Goal: Task Accomplishment & Management: Complete application form

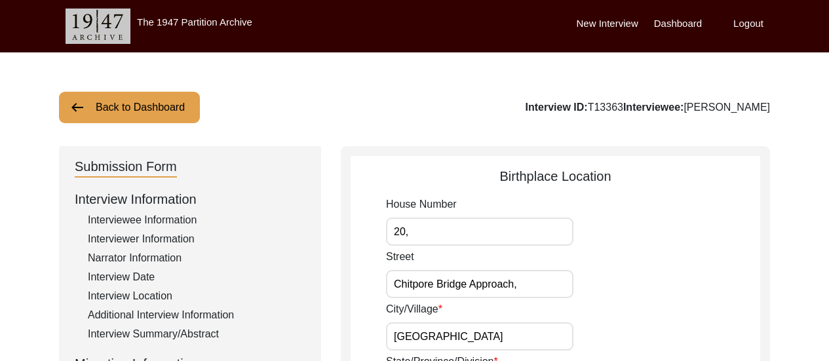
scroll to position [638, 0]
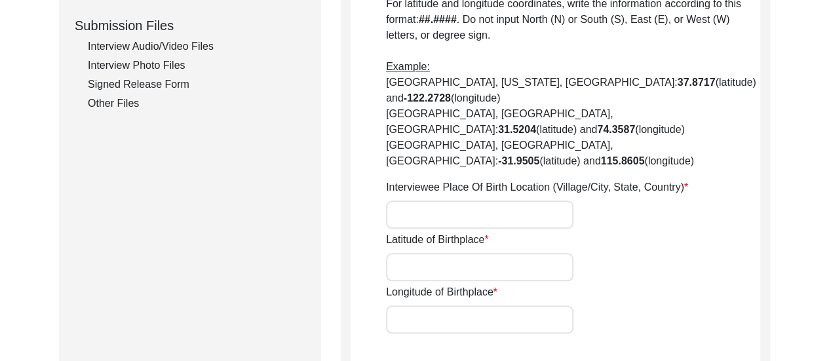
click at [514, 253] on input "Latitude of Birthplace" at bounding box center [479, 267] width 187 height 28
paste input "22.609214492073733, 88.37200662994178"
drag, startPoint x: 475, startPoint y: 218, endPoint x: 531, endPoint y: 219, distance: 55.7
drag, startPoint x: 531, startPoint y: 219, endPoint x: 494, endPoint y: 219, distance: 36.7
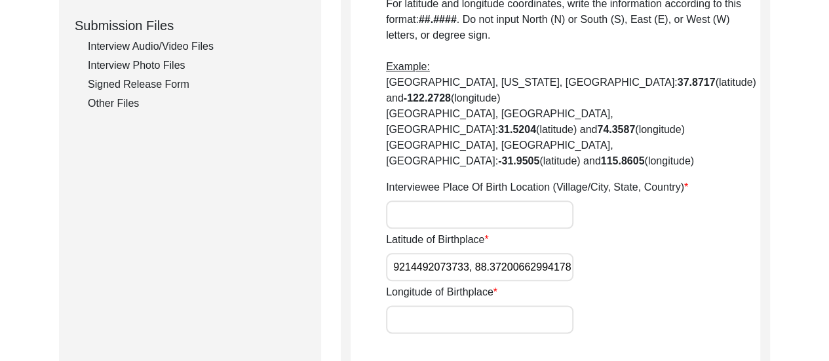
click at [494, 253] on input "22.609214492073733, 88.37200662994178" at bounding box center [479, 267] width 187 height 28
type input "22.609214492073733,"
drag, startPoint x: 483, startPoint y: 255, endPoint x: 483, endPoint y: 275, distance: 19.7
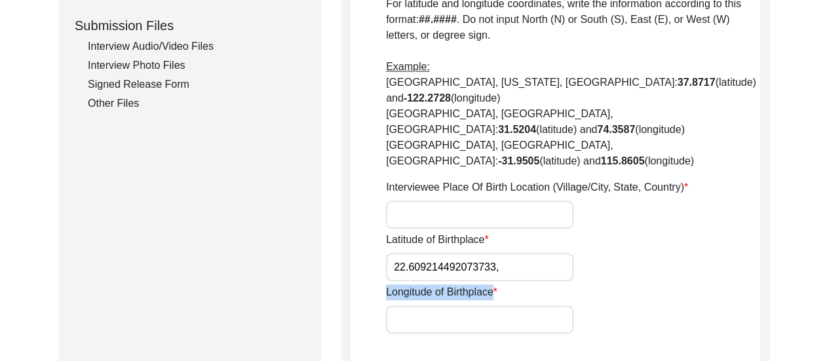
click at [483, 284] on div "Longitude of Birthplace" at bounding box center [573, 308] width 374 height 49
click at [483, 305] on input "Longitude of Birthplace" at bounding box center [479, 319] width 187 height 28
paste input "88.37200662994178"
type input "88.37200662994178"
click at [515, 253] on input "22.609214492073733," at bounding box center [479, 267] width 187 height 28
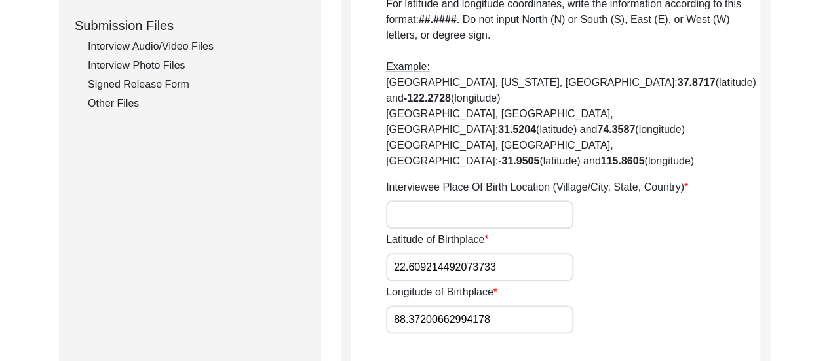
type input "22.609214492073733"
click at [459, 200] on input "Interviewee Place Of Birth Location (Village/City, State, Country)" at bounding box center [479, 214] width 187 height 28
click at [720, 284] on div "Longitude of Birthplace 88.37200662994178" at bounding box center [573, 308] width 374 height 49
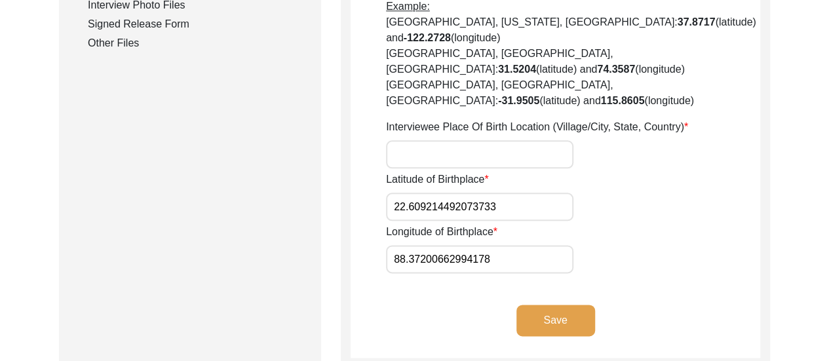
scroll to position [743, 0]
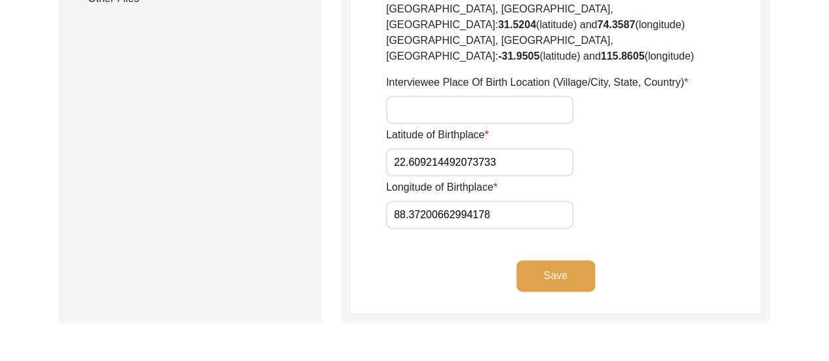
click at [568, 260] on button "Save" at bounding box center [555, 275] width 79 height 31
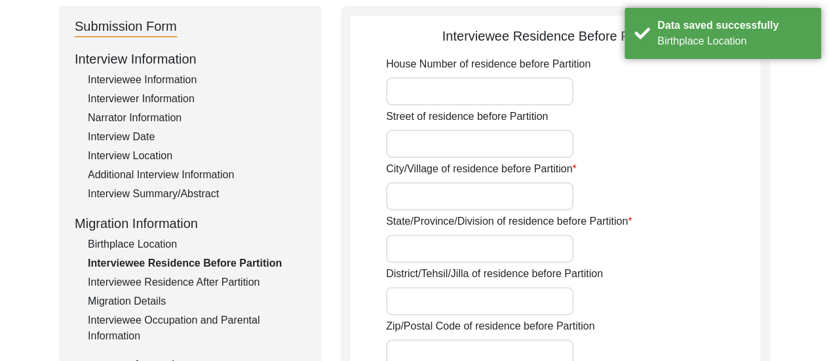
scroll to position [114, 0]
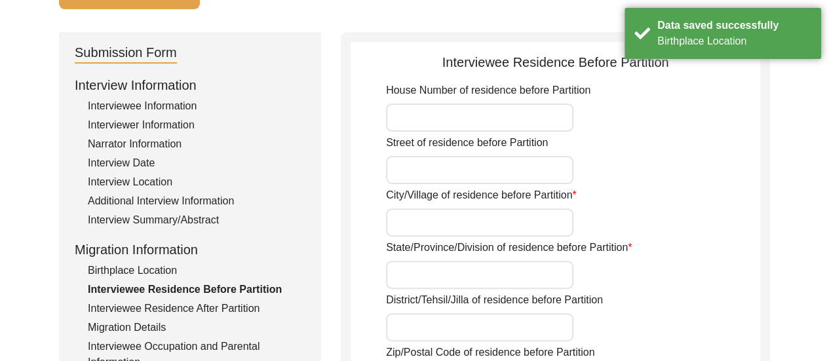
click at [483, 128] on input "House Number of residence before Partition" at bounding box center [479, 118] width 187 height 28
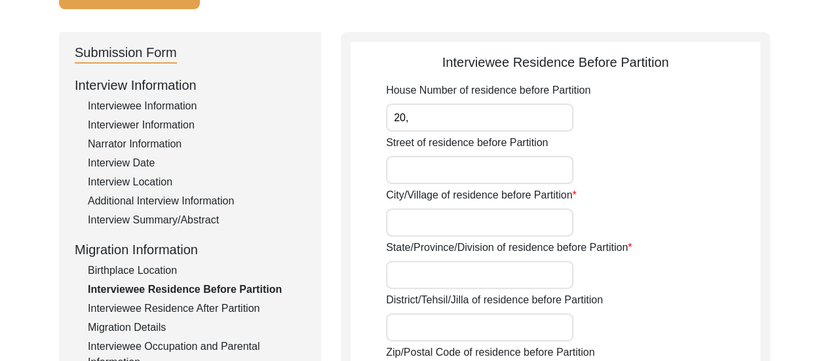
type input "20,"
click at [437, 177] on input "Street of residence before Partition" at bounding box center [479, 170] width 187 height 28
type input "Chitpore Bridge Approach"
click at [470, 229] on input "City/Village of residence before Partition" at bounding box center [479, 222] width 187 height 28
type input "[GEOGRAPHIC_DATA]"
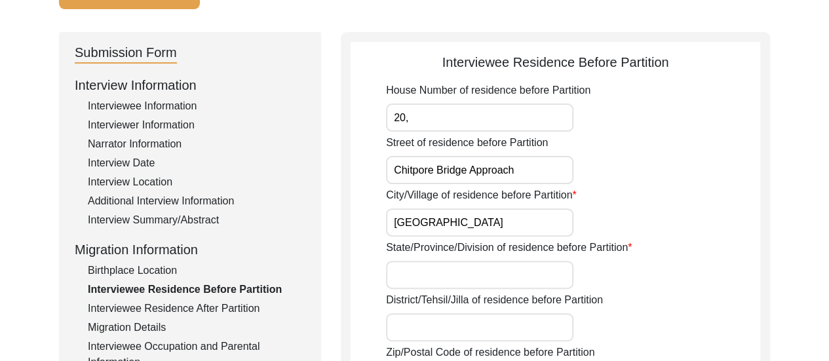
click at [549, 171] on input "Chitpore Bridge Approach" at bounding box center [479, 170] width 187 height 28
type input "Chitpore Bridge Approach,"
click at [518, 223] on input "[GEOGRAPHIC_DATA]" at bounding box center [479, 222] width 187 height 28
type input "[GEOGRAPHIC_DATA],"
click at [668, 223] on div "City/Village of residence before Partition [GEOGRAPHIC_DATA]," at bounding box center [573, 211] width 374 height 49
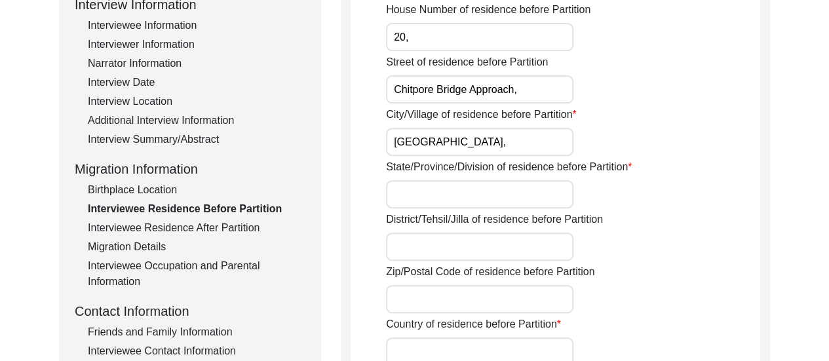
scroll to position [219, 0]
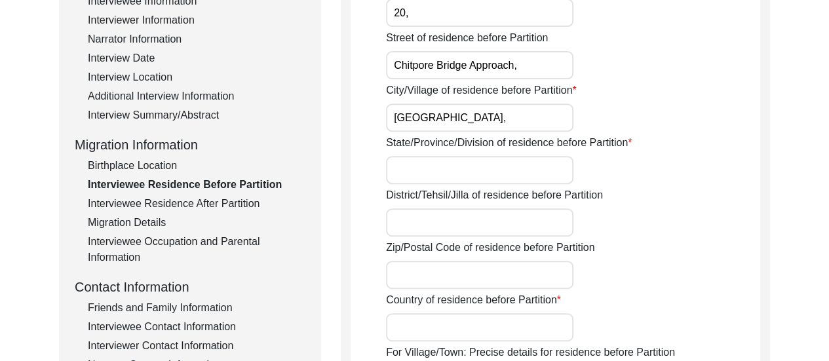
click at [514, 166] on input "State/Province/Division of residence before Partition" at bounding box center [479, 170] width 187 height 28
type input "W"
click at [514, 166] on input "State/Province/Division of residence before Partition" at bounding box center [479, 170] width 187 height 28
type input "Presidency of [GEOGRAPHIC_DATA][PERSON_NAME] in [GEOGRAPHIC_DATA]"
click at [661, 198] on div "District/Tehsil/Jilla of residence before Partition" at bounding box center [573, 211] width 374 height 49
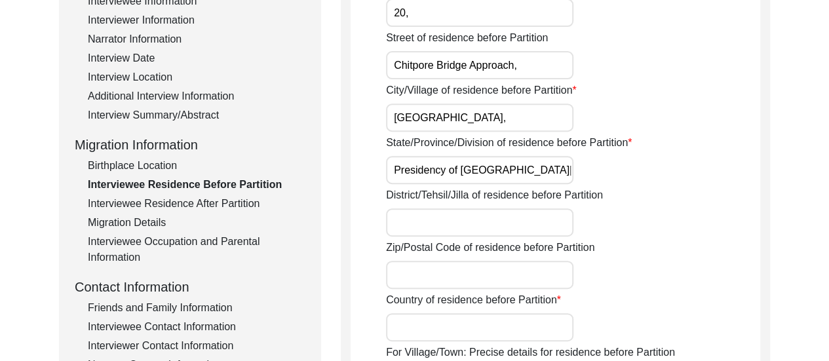
click at [673, 226] on div "District/Tehsil/Jilla of residence before Partition" at bounding box center [573, 211] width 374 height 49
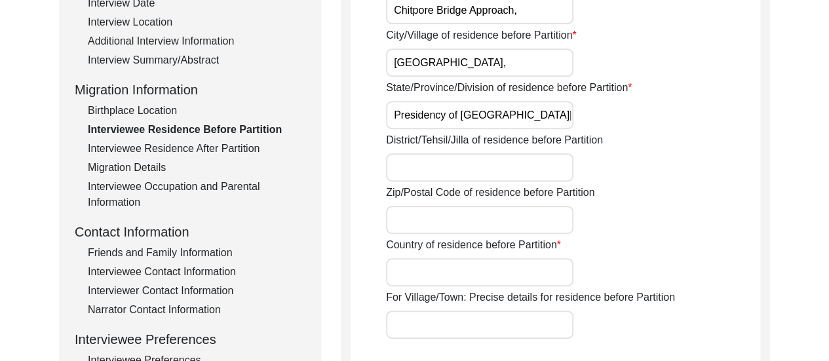
scroll to position [297, 0]
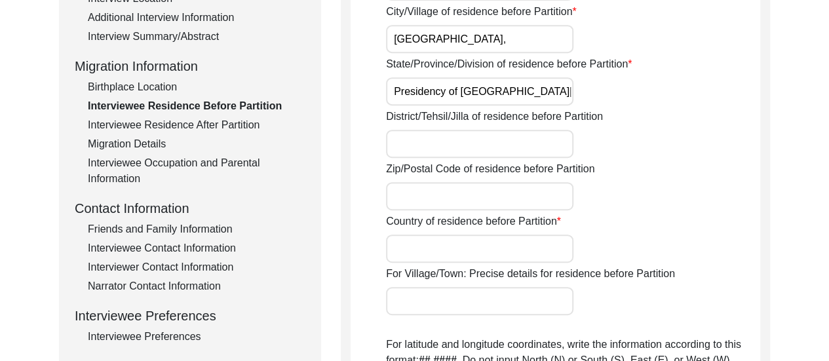
click at [486, 244] on input "Country of residence before Partition" at bounding box center [479, 249] width 187 height 28
click at [533, 251] on input "[GEOGRAPHIC_DATA]" at bounding box center [479, 249] width 187 height 28
type input "[GEOGRAPHIC_DATA]"
click at [698, 230] on div "Country of residence before Partition [GEOGRAPHIC_DATA][DEMOGRAPHIC_DATA]" at bounding box center [573, 238] width 374 height 49
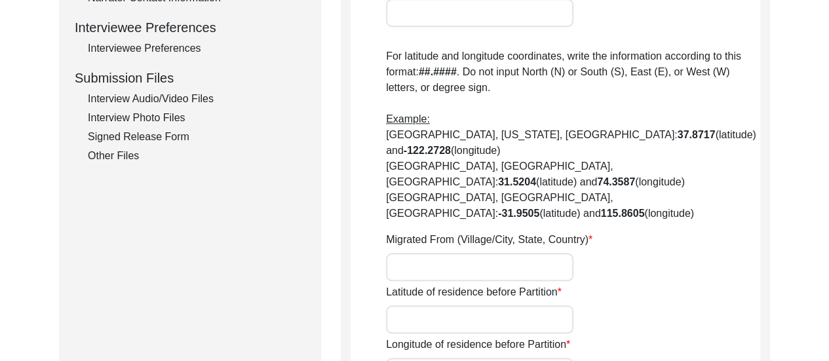
scroll to position [612, 0]
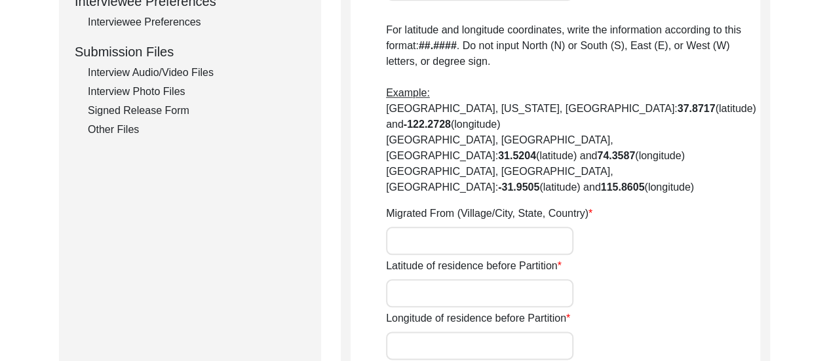
click at [442, 227] on input "Migrated From (Village/City, State, Country)" at bounding box center [479, 241] width 187 height 28
type input "n/a"
click at [510, 279] on input "Latitude of residence before Partition" at bounding box center [479, 293] width 187 height 28
paste input "22.609590855250275, 88.37144873047494"
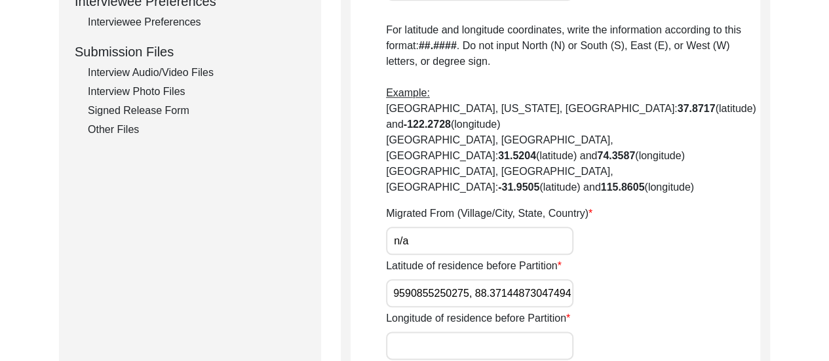
drag, startPoint x: 476, startPoint y: 250, endPoint x: 590, endPoint y: 243, distance: 114.9
click at [590, 258] on div "Latitude of residence before Partition 22.609590855250275, 88.37144873047494" at bounding box center [573, 282] width 374 height 49
type input "22.609590855250275,"
click at [476, 332] on input "Longitude of residence before Partition" at bounding box center [479, 346] width 187 height 28
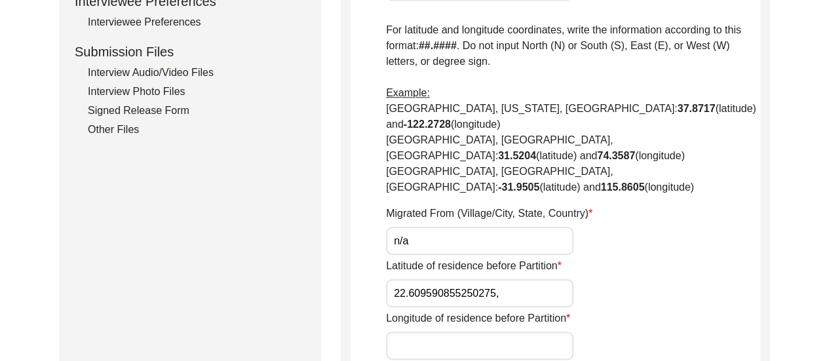
paste input "88.37144873047494"
type input "88.37144873047494"
click at [509, 279] on input "22.609590855250275," at bounding box center [479, 293] width 187 height 28
type input "22.609590855250275"
click at [719, 258] on div "Latitude of residence before Partition 22.609590855250275" at bounding box center [573, 282] width 374 height 49
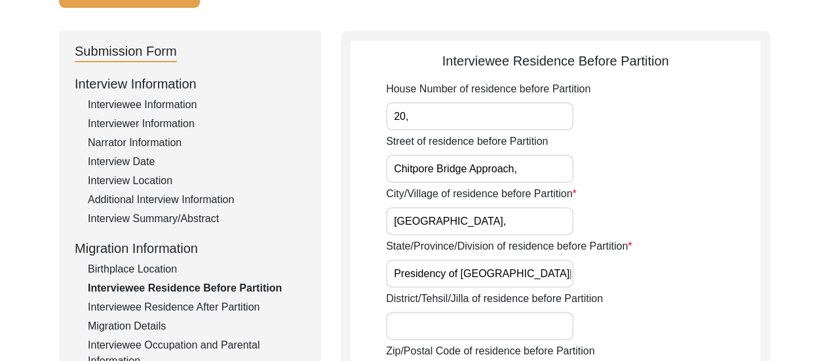
scroll to position [114, 0]
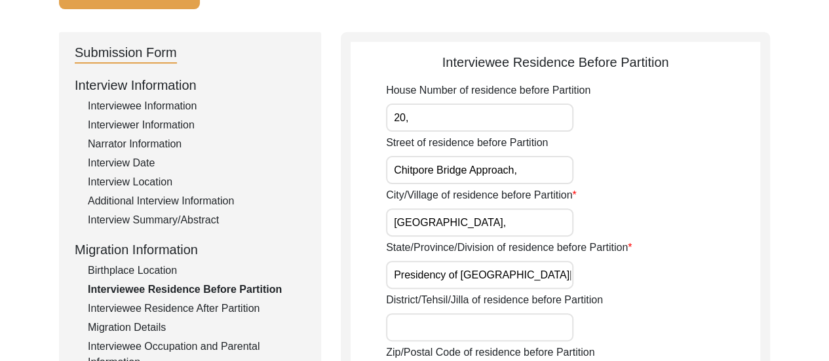
click at [571, 278] on input "Presidency of [GEOGRAPHIC_DATA][PERSON_NAME] in [GEOGRAPHIC_DATA]" at bounding box center [479, 275] width 187 height 28
type input "Presidency of [GEOGRAPHIC_DATA][PERSON_NAME] in [GEOGRAPHIC_DATA]"
click at [674, 271] on div "State/Province/Division of residence before Partition Presidency of [GEOGRAPHIC…" at bounding box center [573, 264] width 374 height 49
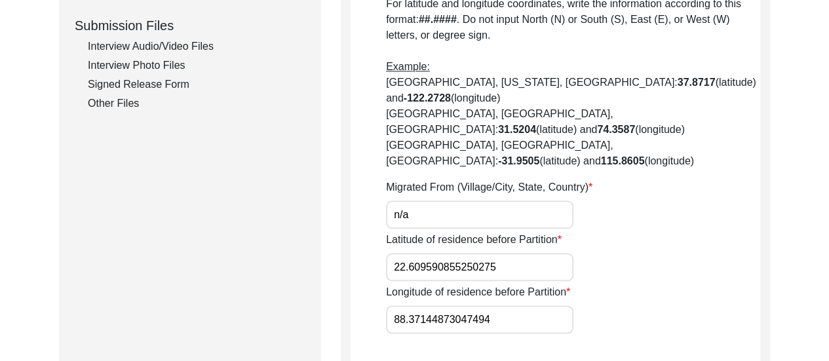
scroll to position [638, 0]
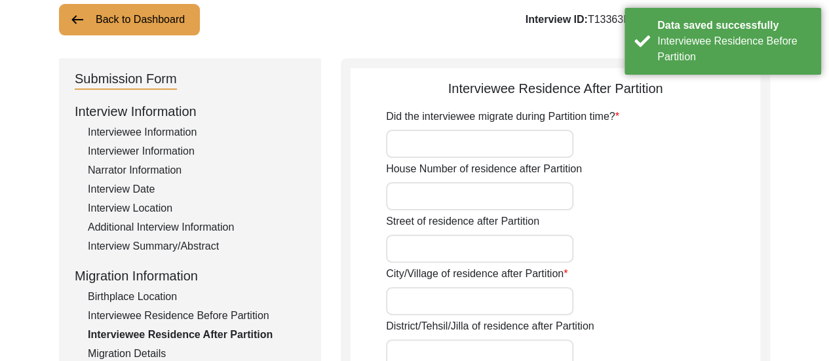
scroll to position [35, 0]
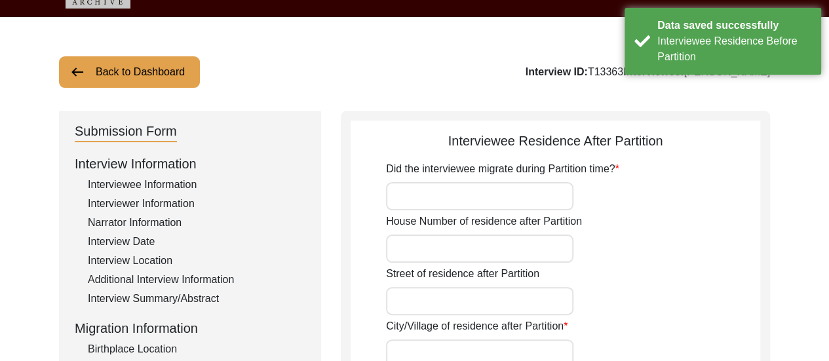
click at [499, 201] on input "Did the interviewee migrate during Partition time?" at bounding box center [479, 196] width 187 height 28
type input "No"
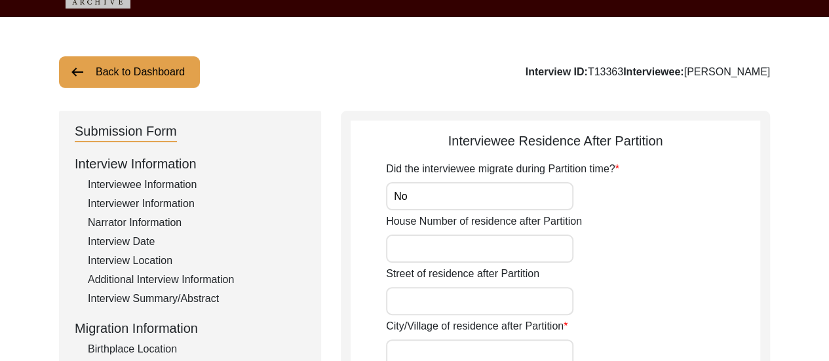
click at [526, 251] on input "House Number of residence after Partition" at bounding box center [479, 249] width 187 height 28
type input "20,"
click at [510, 309] on input "Street of residence after Partition" at bounding box center [479, 301] width 187 height 28
type input "Chitpore Bridge Approach"
click at [667, 283] on div "Street of residence after Partition Chitpore Bridge Approach" at bounding box center [573, 290] width 374 height 49
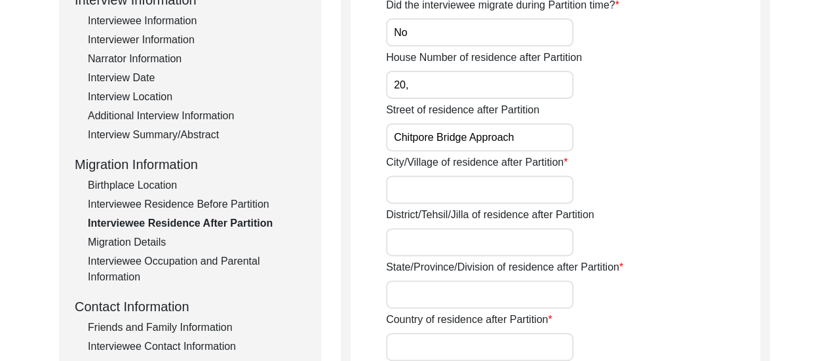
scroll to position [219, 0]
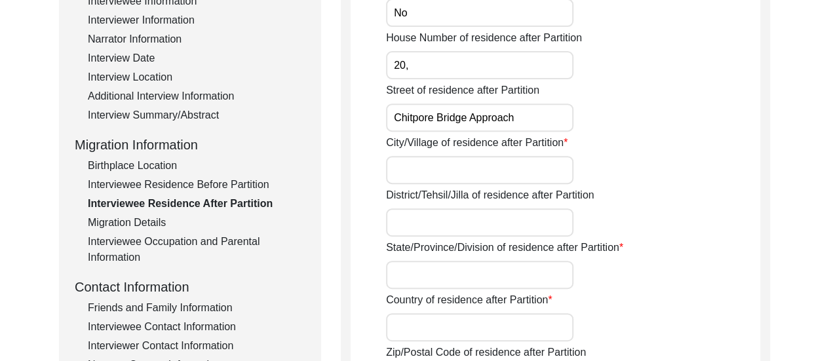
click at [441, 178] on input "City/Village of residence after Partition" at bounding box center [479, 170] width 187 height 28
type input "c"
type input "[GEOGRAPHIC_DATA],"
click at [535, 121] on input "Chitpore Bridge Approach" at bounding box center [479, 118] width 187 height 28
type input "Chitpore Bridge Approach,"
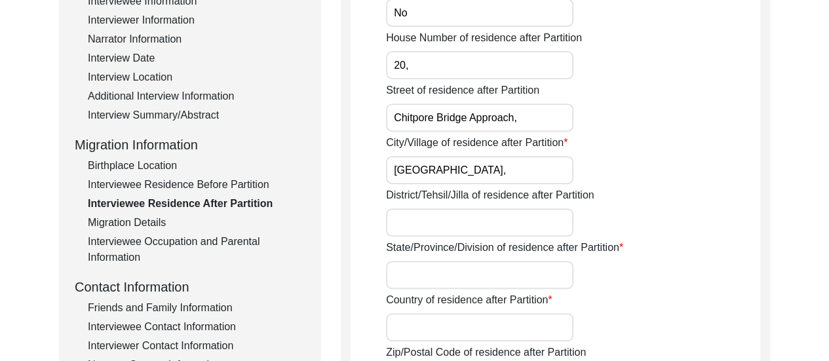
click at [508, 225] on input "District/Tehsil/Jilla of residence after Partition" at bounding box center [479, 222] width 187 height 28
click at [482, 273] on input "State/Province/Division of residence after Partition" at bounding box center [479, 275] width 187 height 28
type input "[GEOGRAPHIC_DATA]"
click at [510, 326] on input "Country of residence after Partition" at bounding box center [479, 327] width 187 height 28
type input "Dominion of [GEOGRAPHIC_DATA]"
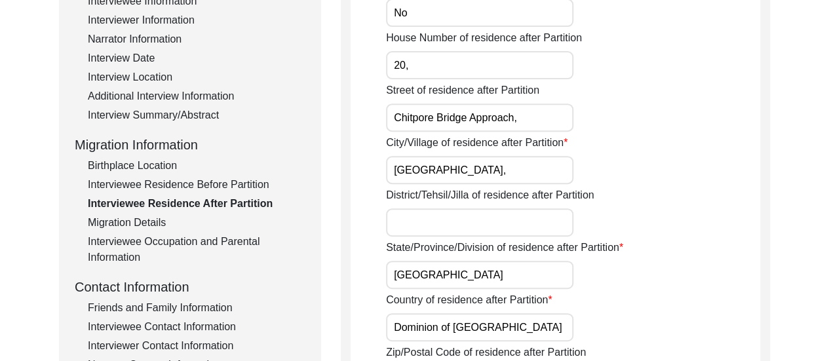
click at [668, 263] on div "State/Province/Division of residence after Partition [GEOGRAPHIC_DATA]" at bounding box center [573, 264] width 374 height 49
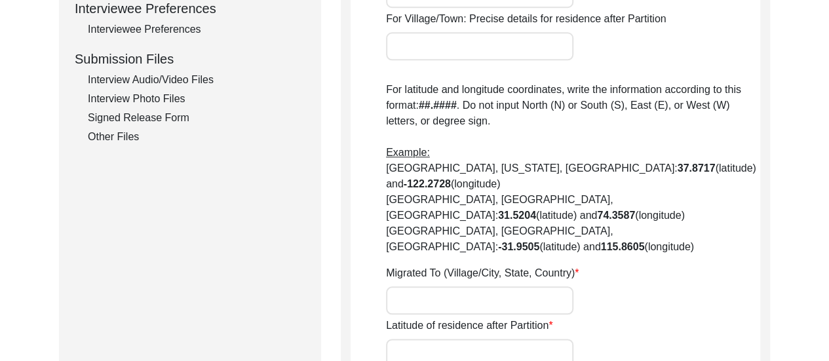
scroll to position [664, 0]
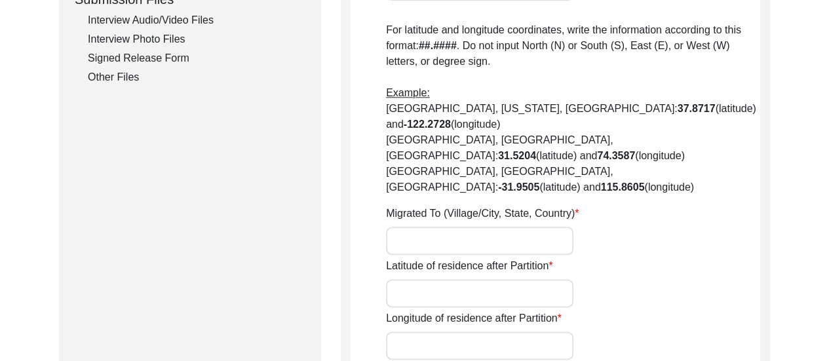
paste input "22.609056023059814, 88.37127706910051"
click at [486, 279] on input "22.609056023059814, 88.37127706910051" at bounding box center [479, 293] width 187 height 28
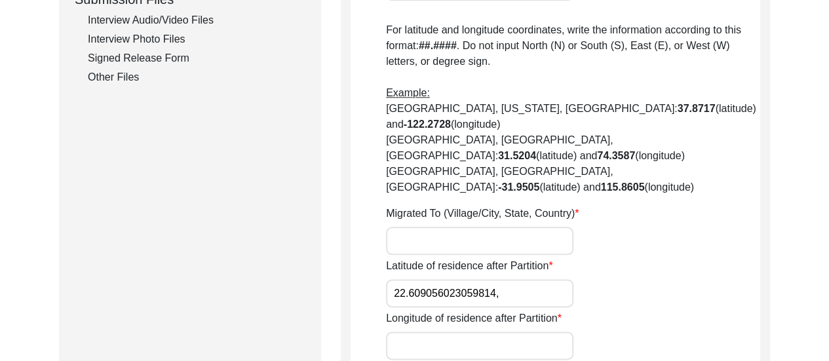
type input "22.609056023059814,"
click at [430, 332] on input "Longitude of residence after Partition" at bounding box center [479, 346] width 187 height 28
paste input "88.37127706910051"
type input "88.37127706910051"
click at [502, 279] on input "22.609056023059814," at bounding box center [479, 293] width 187 height 28
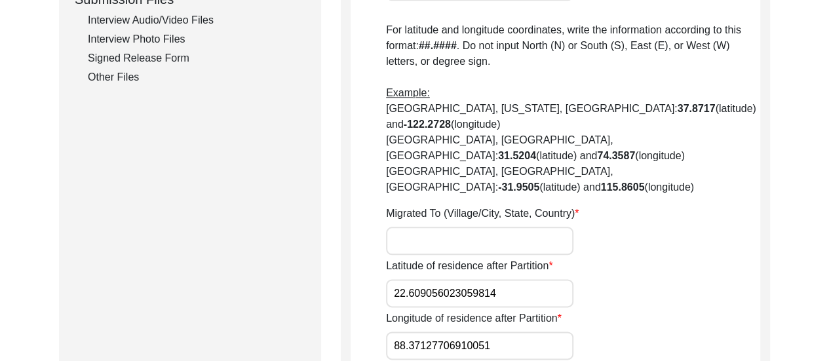
type input "22.609056023059814"
click at [482, 227] on input "Migrated To (Village/City, State, Country)" at bounding box center [479, 241] width 187 height 28
type input "n/a"
click at [705, 258] on div "Latitude of residence after Partition 22.609056023059814" at bounding box center [573, 282] width 374 height 49
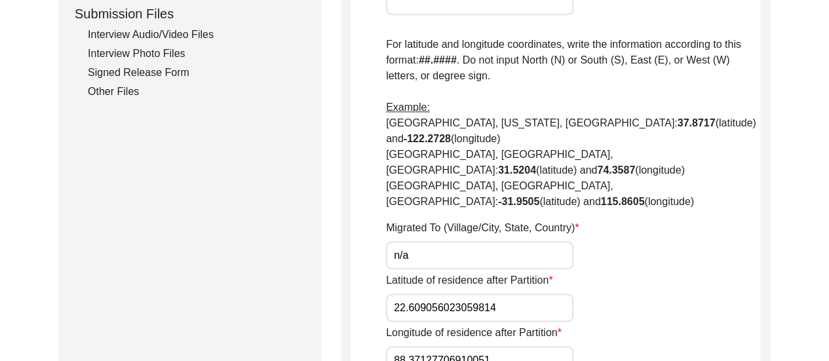
scroll to position [769, 0]
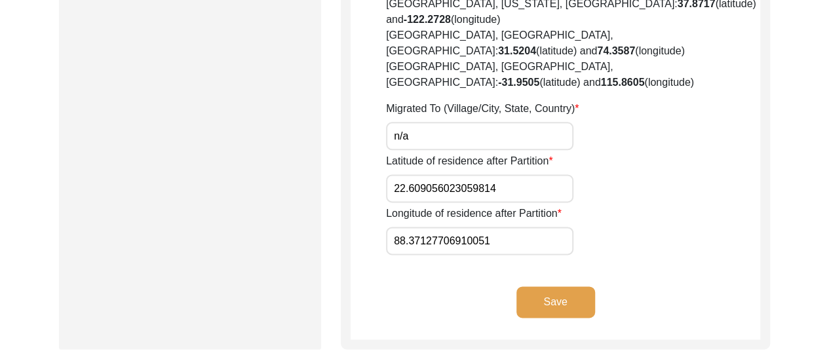
click at [567, 286] on button "Save" at bounding box center [555, 301] width 79 height 31
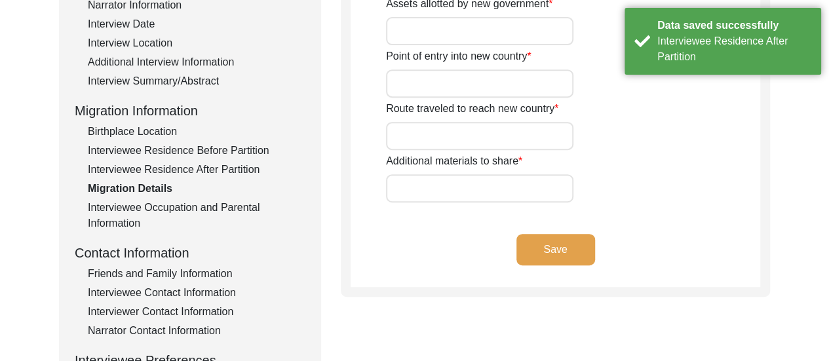
scroll to position [297, 0]
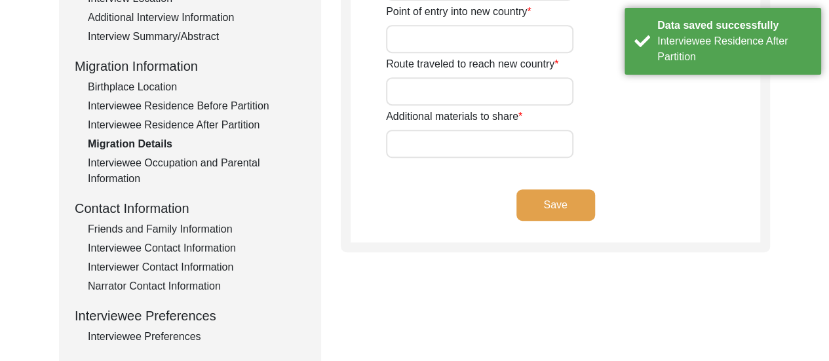
click at [173, 99] on div "Interviewee Residence Before Partition" at bounding box center [197, 106] width 218 height 16
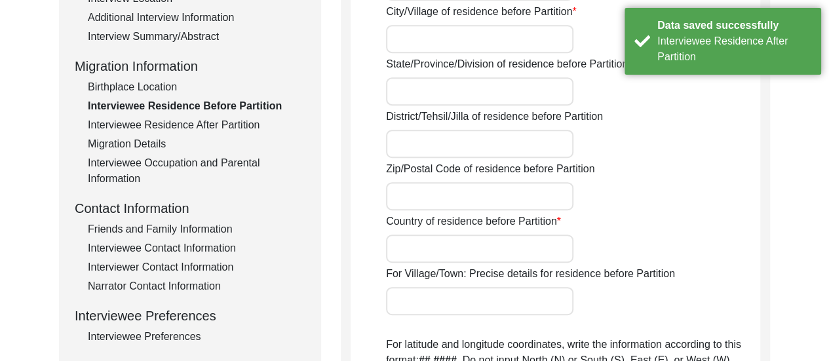
type input "20,"
type input "Chitpore Bridge Approach,"
type input "[GEOGRAPHIC_DATA],"
type input "Presidency of [GEOGRAPHIC_DATA][PERSON_NAME] in [GEOGRAPHIC_DATA]"
type input "[GEOGRAPHIC_DATA]"
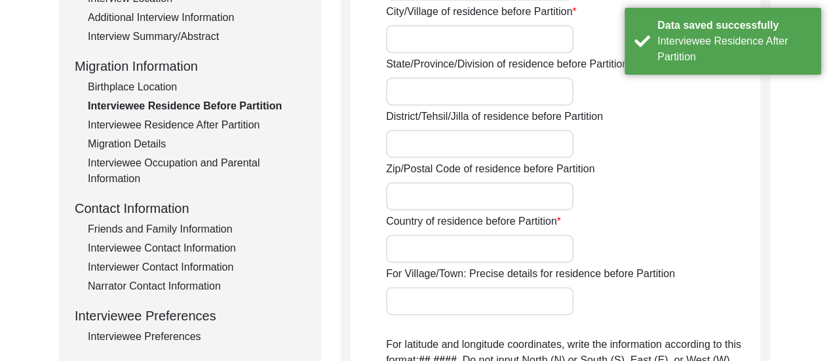
type input "n/a"
type input "22.609590855250275"
type input "88.37144873047494"
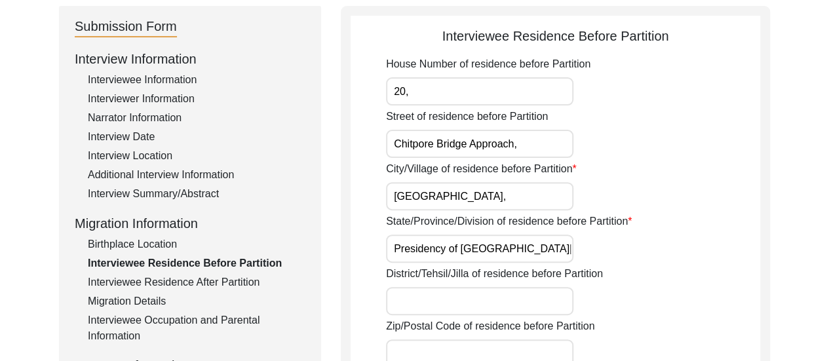
scroll to position [166, 0]
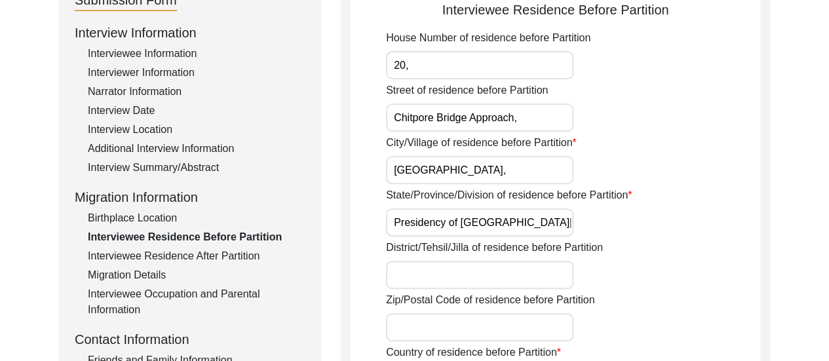
click at [136, 223] on div "Birthplace Location" at bounding box center [197, 218] width 218 height 16
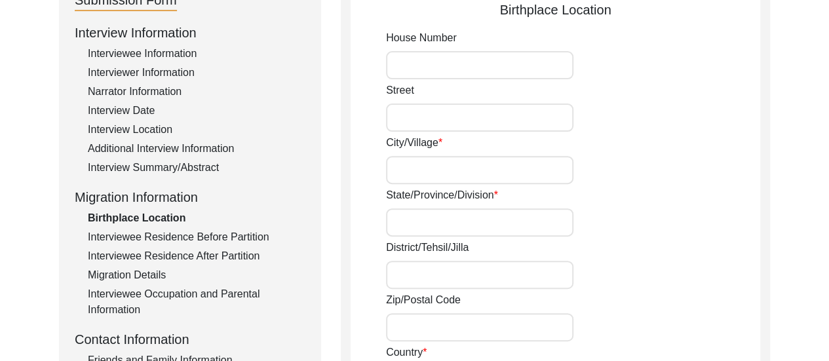
type input "20,"
type input "Chitpore Bridge Approach,"
type input "[GEOGRAPHIC_DATA]"
type input "Presidency of [GEOGRAPHIC_DATA][PERSON_NAME] in [GEOGRAPHIC_DATA]"
type input "[GEOGRAPHIC_DATA]"
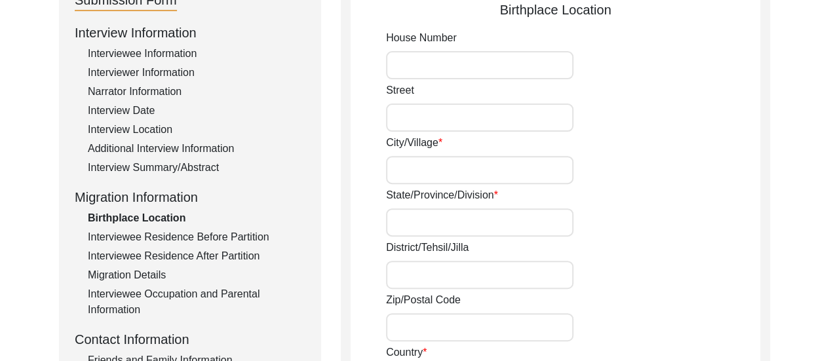
type input "22.609214492073733"
type input "88.37200662994178"
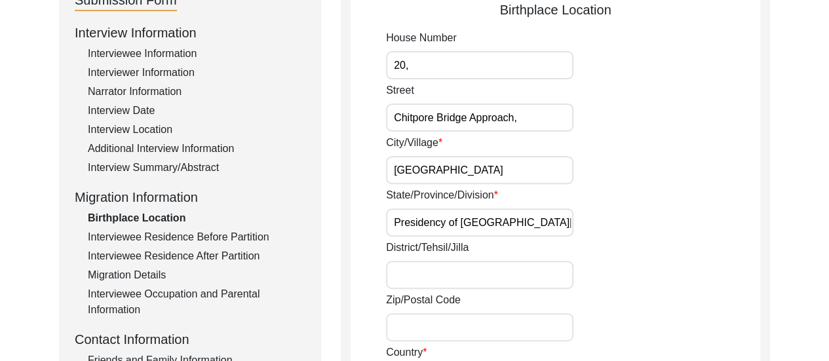
click at [203, 241] on div "Interviewee Residence Before Partition" at bounding box center [197, 237] width 218 height 16
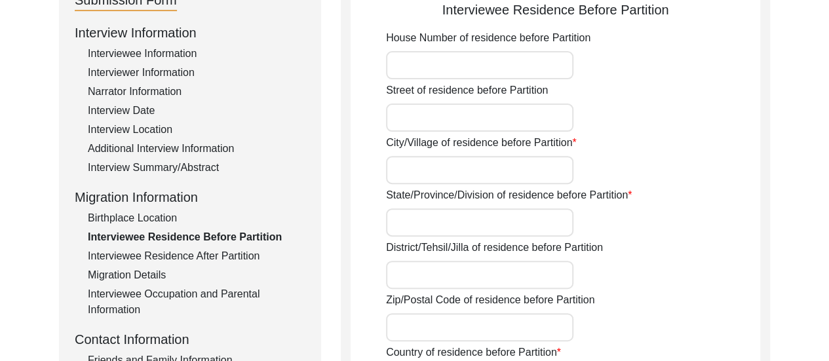
type input "20,"
type input "Chitpore Bridge Approach,"
type input "[GEOGRAPHIC_DATA],"
type input "Presidency of [GEOGRAPHIC_DATA][PERSON_NAME] in [GEOGRAPHIC_DATA]"
type input "[GEOGRAPHIC_DATA]"
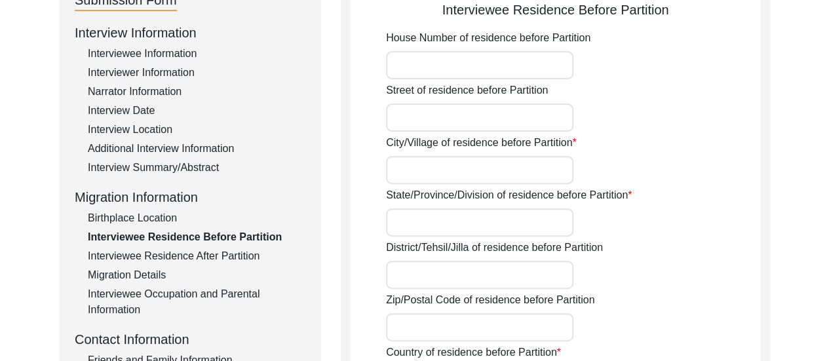
type input "n/a"
type input "22.609590855250275"
type input "88.37144873047494"
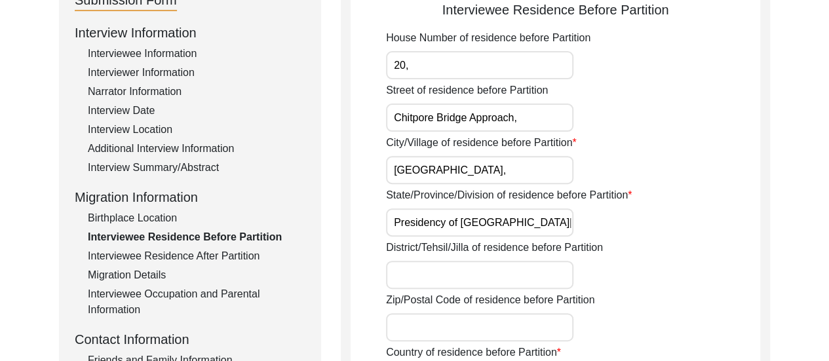
click at [145, 278] on div "Migration Details" at bounding box center [197, 275] width 218 height 16
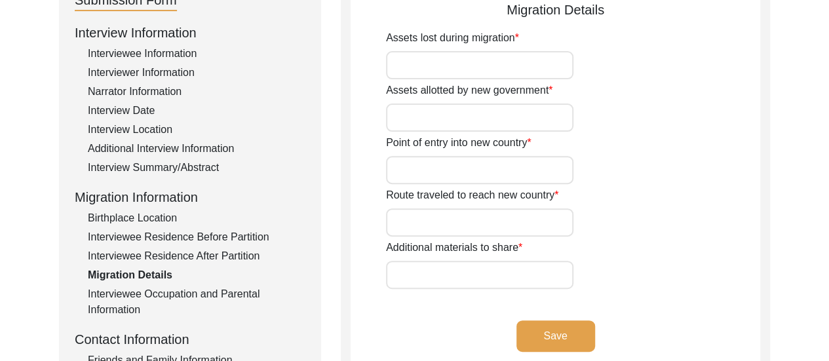
click at [467, 64] on input "Assets lost during migration" at bounding box center [479, 65] width 187 height 28
type input "n/a"
click at [469, 114] on input "Assets allotted by new government" at bounding box center [479, 118] width 187 height 28
type input "n/a"
click at [474, 175] on input "Point of entry into new country" at bounding box center [479, 170] width 187 height 28
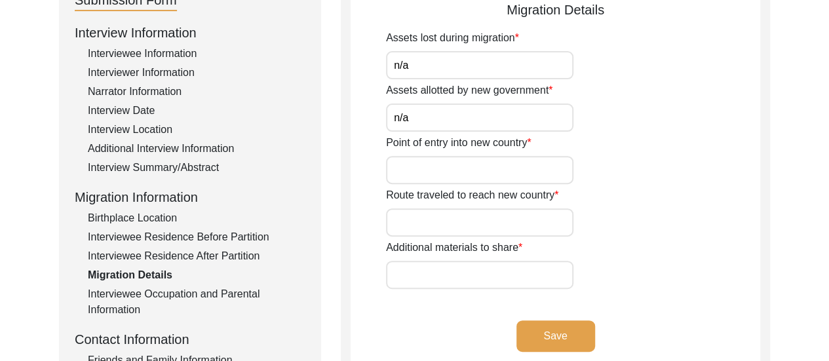
type input "n/a"
click at [484, 212] on input "Route traveled to reach new country" at bounding box center [479, 222] width 187 height 28
type input "n/a"
click at [460, 268] on input "Additional materials to share" at bounding box center [479, 275] width 187 height 28
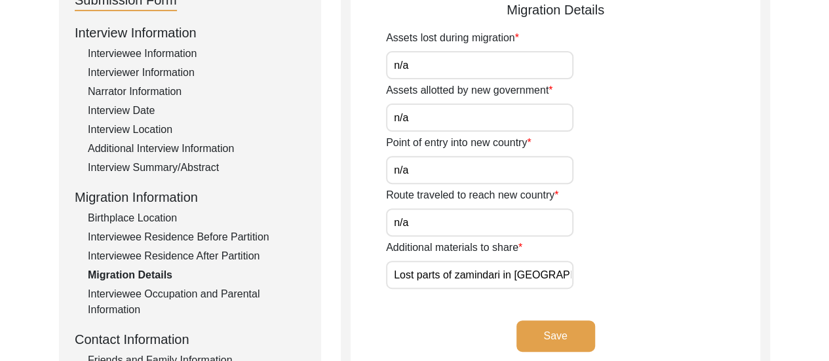
click at [665, 285] on div "Additional materials to share Lost parts of zamindari in [GEOGRAPHIC_DATA] and …" at bounding box center [573, 264] width 374 height 49
click at [562, 275] on input "Lost parts of zamindari in [GEOGRAPHIC_DATA] and [GEOGRAPHIC_DATA]" at bounding box center [479, 275] width 187 height 28
type input "Lost parts of zamindari in [GEOGRAPHIC_DATA]"
click at [563, 336] on button "Save" at bounding box center [555, 335] width 79 height 31
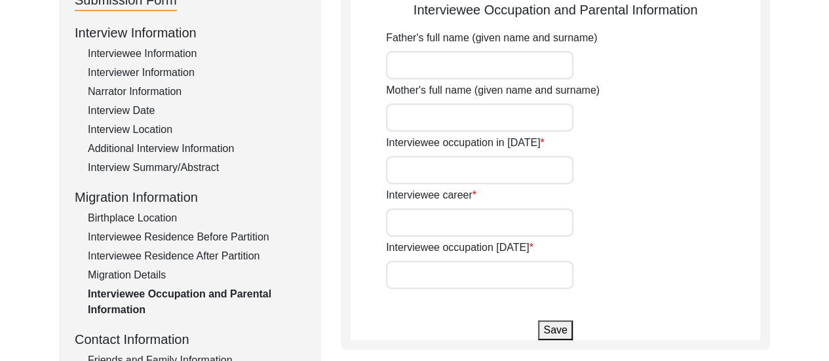
click at [473, 73] on input "Father's full name (given name and surname)" at bounding box center [479, 65] width 187 height 28
type input "[PERSON_NAME]"
click at [470, 115] on input "Mother's full name (given name and surname)" at bounding box center [479, 118] width 187 height 28
type input "[PERSON_NAME]"
click at [480, 167] on input "Interviewee occupation in [DATE]" at bounding box center [479, 170] width 187 height 28
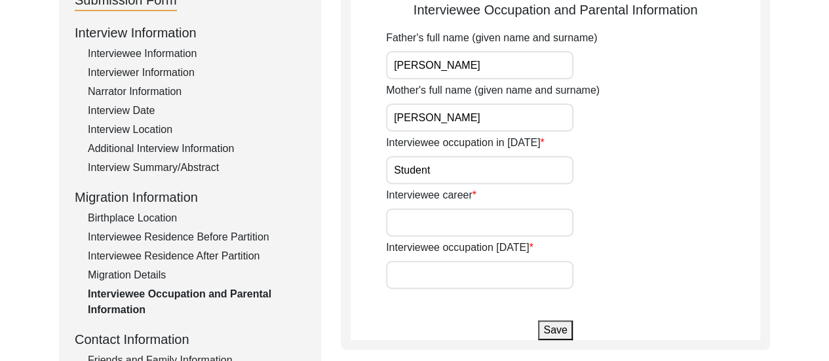
type input "Student"
click at [397, 221] on input "Interviewee career" at bounding box center [479, 222] width 187 height 28
click at [464, 279] on input "Interviewee occupation [DATE]" at bounding box center [479, 275] width 187 height 28
click at [478, 232] on input "n/a" at bounding box center [479, 222] width 187 height 28
type input "n"
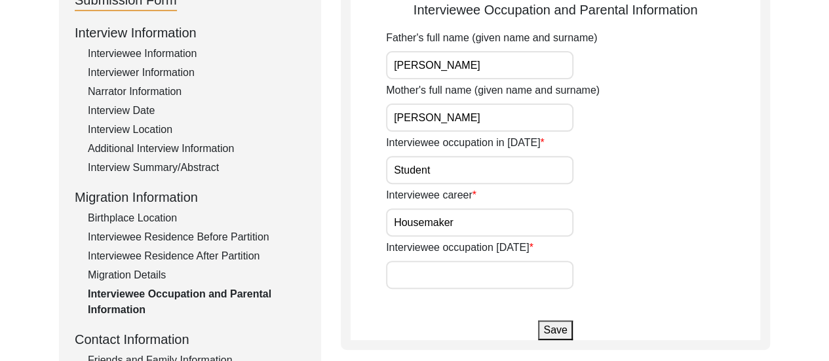
type input "Housemaker"
click at [479, 282] on input "Interviewee occupation [DATE]" at bounding box center [479, 275] width 187 height 28
type input "n/a"
click at [645, 243] on div "Interviewee occupation [DATE] n/a" at bounding box center [573, 264] width 374 height 49
click at [551, 339] on button "Save" at bounding box center [555, 330] width 34 height 20
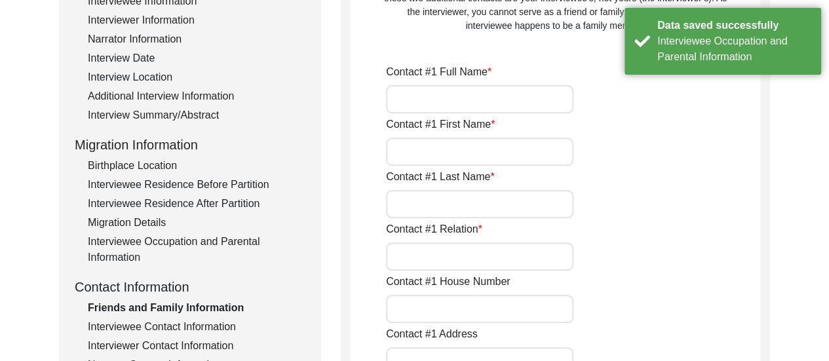
scroll to position [245, 0]
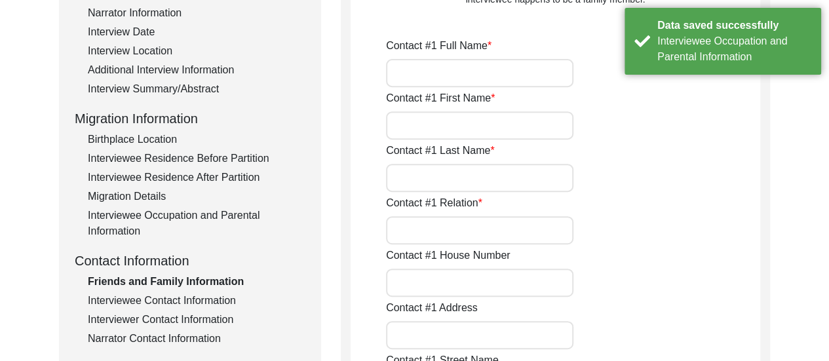
click at [505, 127] on input "Contact #1 First Name" at bounding box center [479, 125] width 187 height 28
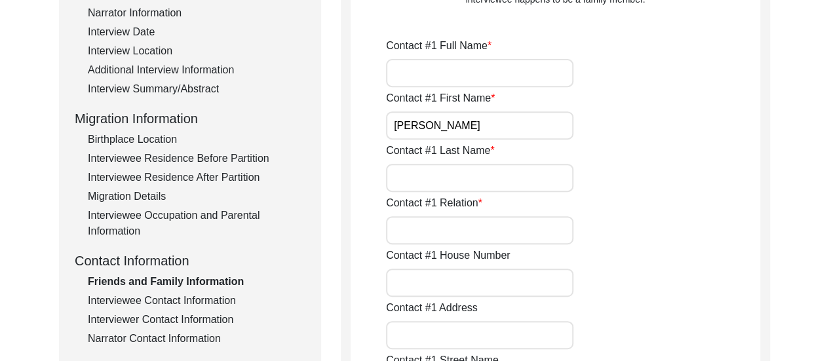
type input "[PERSON_NAME]"
click at [484, 181] on input "Contact #1 Last Name" at bounding box center [479, 178] width 187 height 28
type input "Mitra"
click at [473, 229] on input "Contact #1 Relation" at bounding box center [479, 230] width 187 height 28
type input "d"
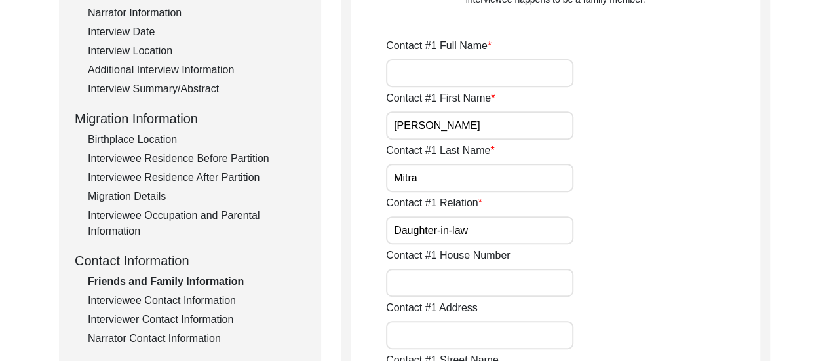
type input "Daughter-in-law"
click at [484, 77] on input "Contact #1 Full Name" at bounding box center [479, 73] width 187 height 28
type input "[PERSON_NAME]"
click at [659, 126] on div "Contact #1 First Name [PERSON_NAME]" at bounding box center [573, 114] width 374 height 49
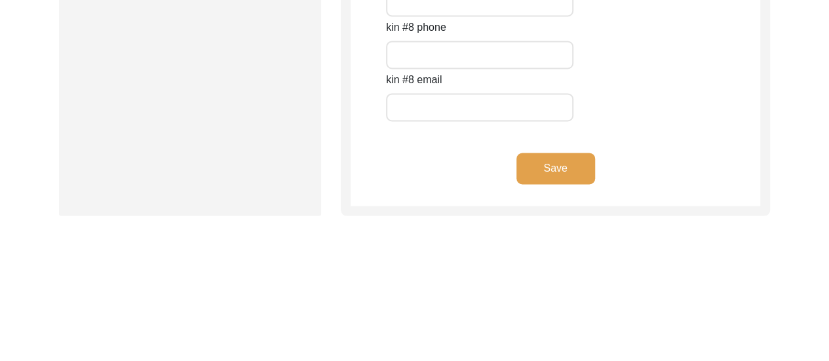
scroll to position [6071, 0]
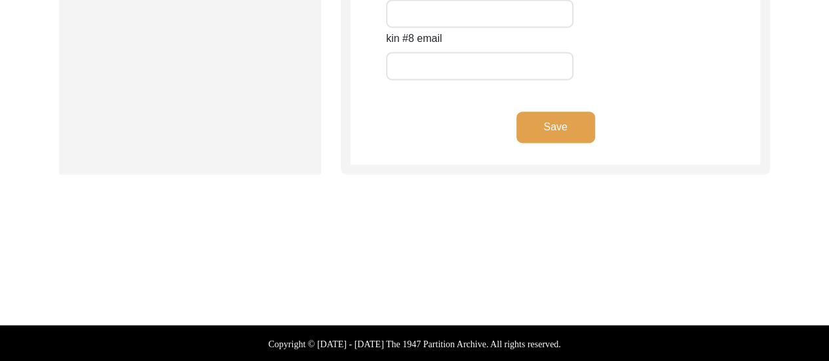
click at [576, 128] on button "Save" at bounding box center [555, 126] width 79 height 31
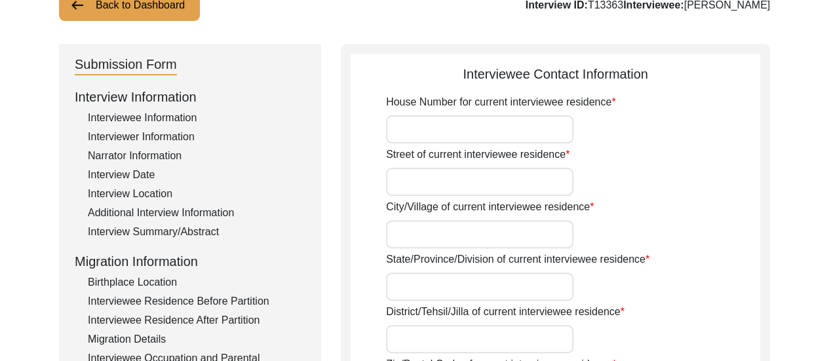
scroll to position [105, 0]
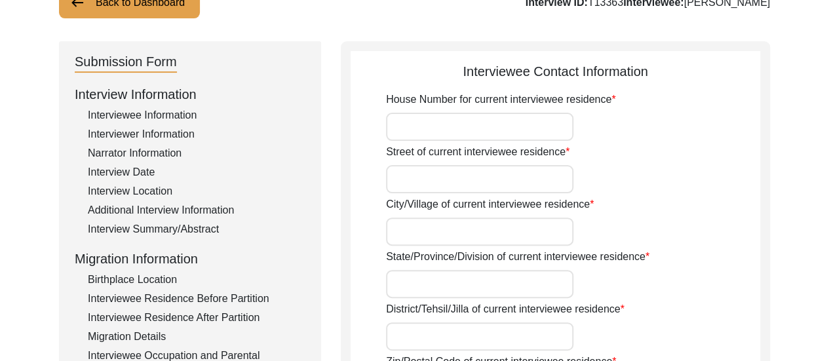
click at [516, 132] on input "House Number for current interviewee residence" at bounding box center [479, 127] width 187 height 28
type input "[PERSON_NAME] Bhawan"
click at [480, 188] on input "Street of current interviewee residence" at bounding box center [479, 179] width 187 height 28
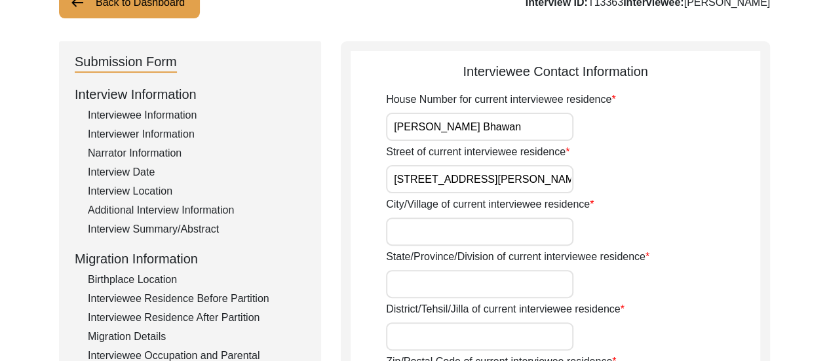
type input "[STREET_ADDRESS][PERSON_NAME][PERSON_NAME],"
click at [672, 216] on div "City/Village of current interviewee residence" at bounding box center [573, 221] width 374 height 49
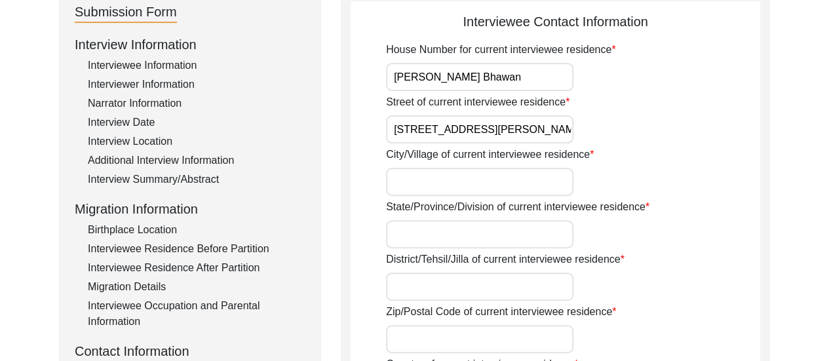
scroll to position [157, 0]
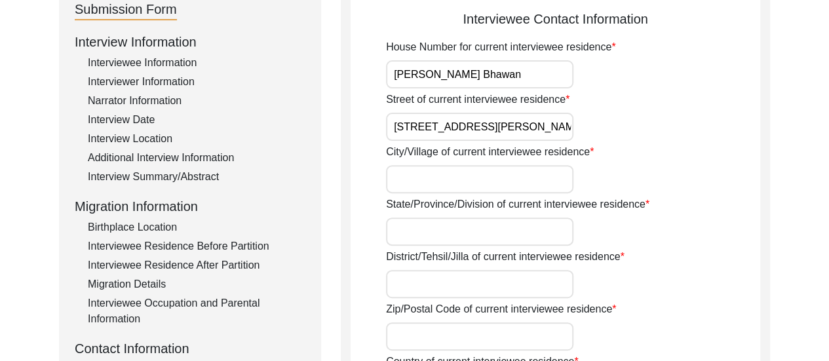
click at [447, 179] on input "City/Village of current interviewee residence" at bounding box center [479, 179] width 187 height 28
type input "[GEOGRAPHIC_DATA]"
click at [472, 233] on input "State/Province/Division of current interviewee residence" at bounding box center [479, 232] width 187 height 28
type input "[GEOGRAPHIC_DATA]"
click at [636, 286] on div "District/Tehsil/Jilla of current interviewee residence" at bounding box center [573, 273] width 374 height 49
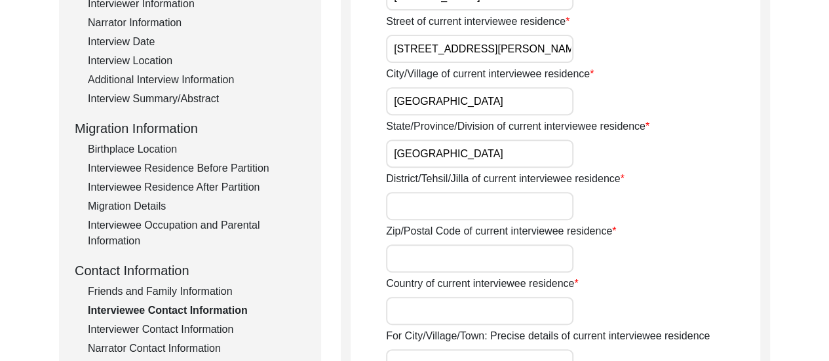
scroll to position [236, 0]
click at [457, 204] on input "District/Tehsil/Jilla of current interviewee residence" at bounding box center [479, 205] width 187 height 28
click at [453, 106] on input "[GEOGRAPHIC_DATA]" at bounding box center [479, 100] width 187 height 28
type input "C"
type input "[GEOGRAPHIC_DATA]"
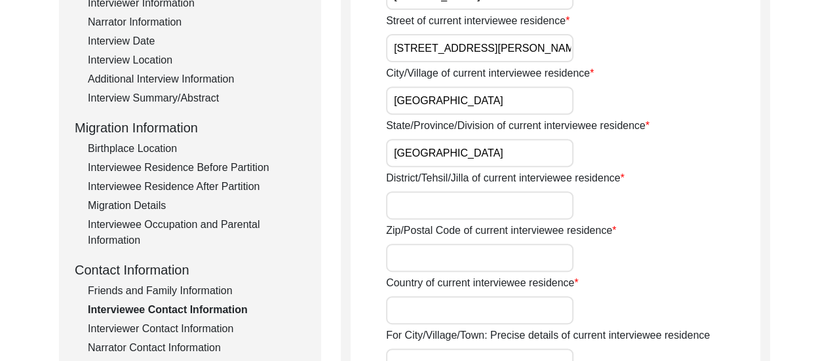
click at [460, 202] on input "District/Tehsil/Jilla of current interviewee residence" at bounding box center [479, 205] width 187 height 28
type input "[GEOGRAPHIC_DATA]"
click at [714, 260] on div "Zip/Postal Code of current interviewee residence" at bounding box center [573, 247] width 374 height 49
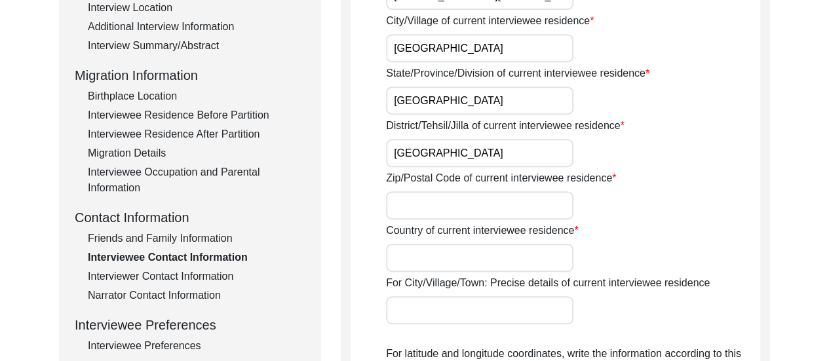
scroll to position [315, 0]
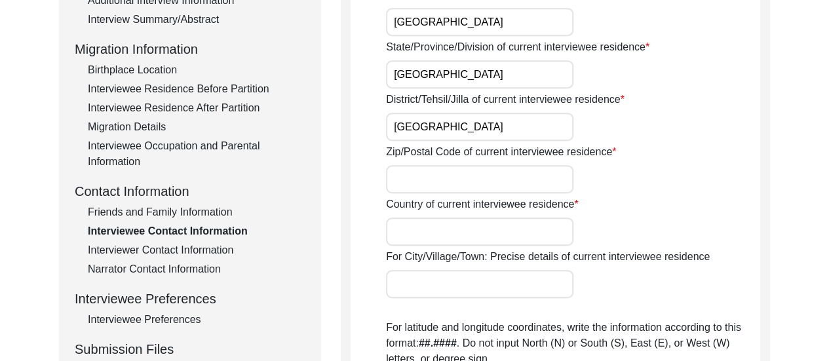
click at [486, 170] on input "Zip/Postal Code of current interviewee residence" at bounding box center [479, 179] width 187 height 28
type input "700003"
click at [510, 230] on input "Country of current interviewee residence" at bounding box center [479, 232] width 187 height 28
type input "[GEOGRAPHIC_DATA]"
click at [626, 249] on label "For City/Village/Town: Precise details of current interviewee residence" at bounding box center [548, 257] width 324 height 16
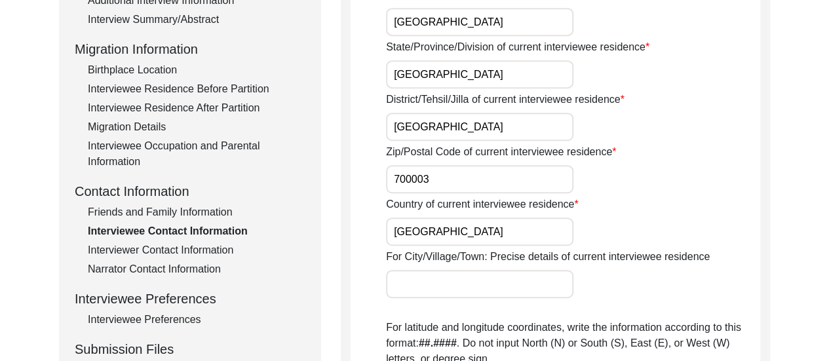
click at [573, 270] on input "For City/Village/Town: Precise details of current interviewee residence" at bounding box center [479, 284] width 187 height 28
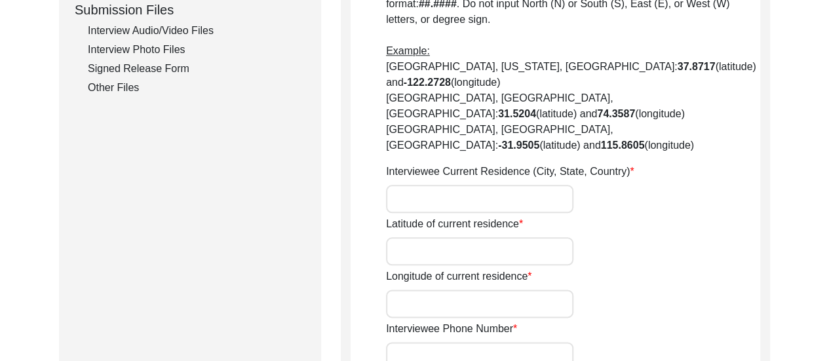
scroll to position [655, 0]
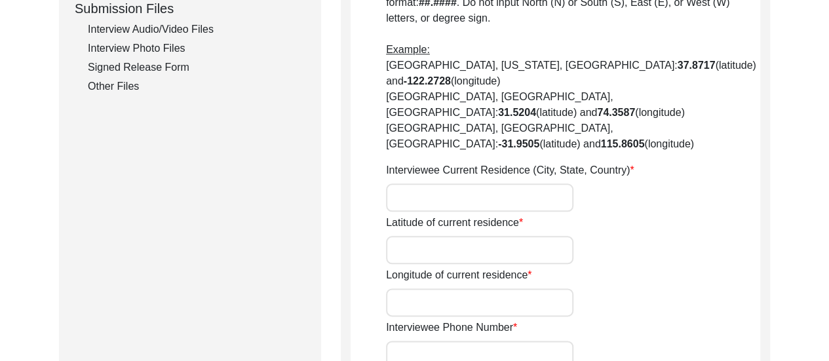
click at [436, 183] on input "Interviewee Current Residence (City, State, Country)" at bounding box center [479, 197] width 187 height 28
type input "[GEOGRAPHIC_DATA], [GEOGRAPHIC_DATA], [GEOGRAPHIC_DATA]"
click at [406, 236] on input "Latitude of current residence" at bounding box center [479, 250] width 187 height 28
paste input "22.603402659926164, 88.37012433643592"
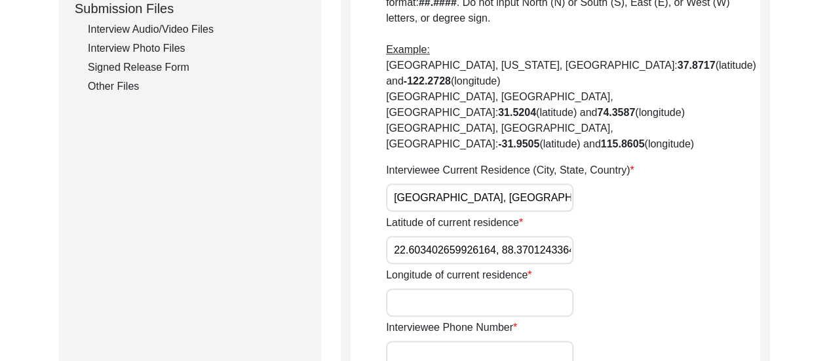
scroll to position [0, 27]
click at [508, 236] on input "22.603402659926164, 88.37012433643592" at bounding box center [479, 250] width 187 height 28
type input "22.603402659926164,"
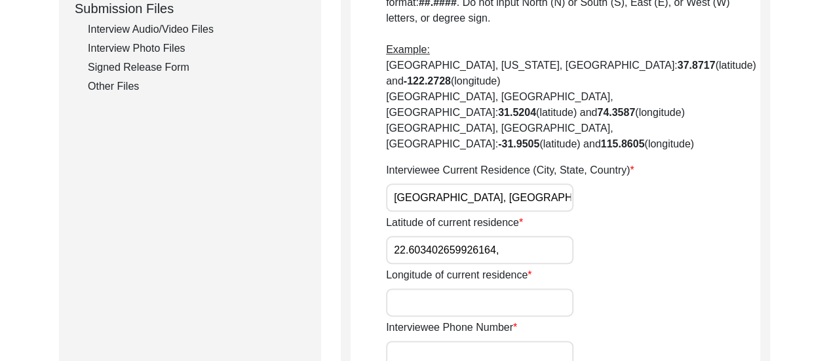
click at [458, 288] on input "Longitude of current residence" at bounding box center [479, 302] width 187 height 28
paste input "88.37012433643592"
type input "88.37012433643592"
click at [505, 236] on input "22.603402659926164," at bounding box center [479, 250] width 187 height 28
type input "22.603402659926164"
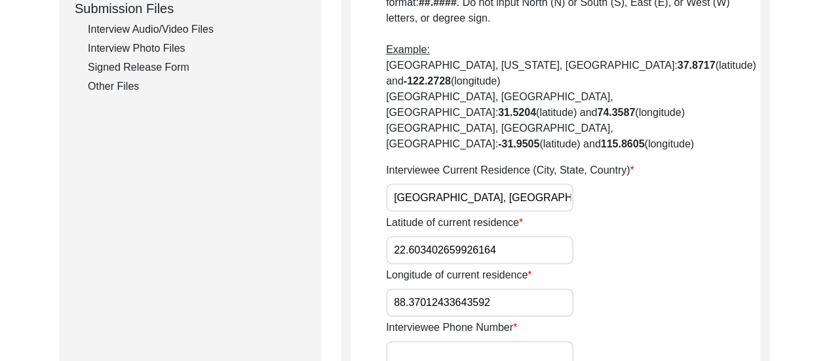
click at [660, 267] on div "Longitude of current residence 88.37012433643592" at bounding box center [573, 291] width 374 height 49
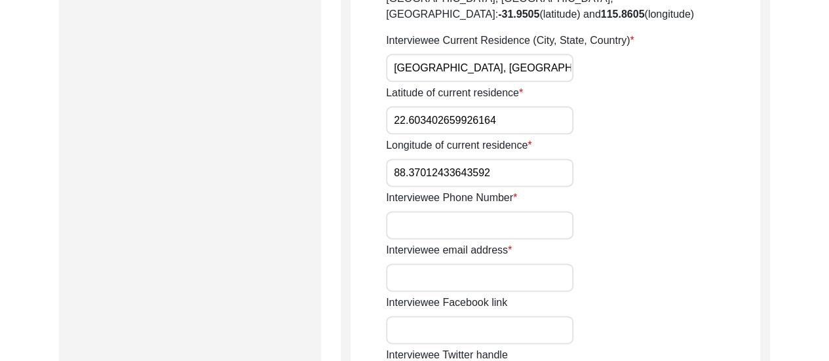
scroll to position [786, 0]
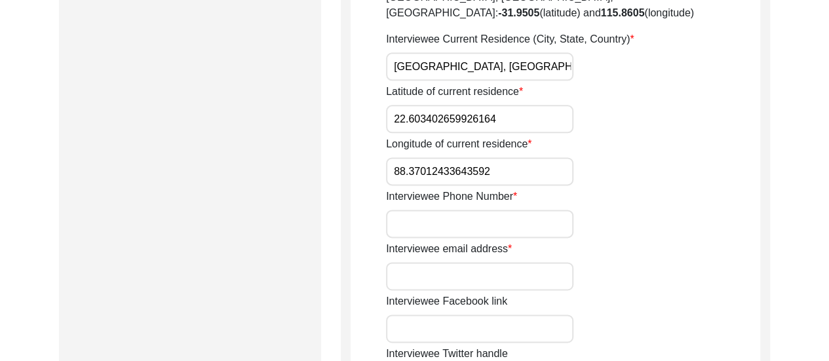
click at [506, 262] on input "Interviewee email address" at bounding box center [479, 276] width 187 height 28
type input "[EMAIL_ADDRESS][DOMAIN_NAME]"
click at [643, 241] on div "Interviewee email address [EMAIL_ADDRESS][DOMAIN_NAME]" at bounding box center [573, 265] width 374 height 49
click at [502, 210] on input "Interviewee Phone Number" at bounding box center [479, 224] width 187 height 28
type input "9321059337"
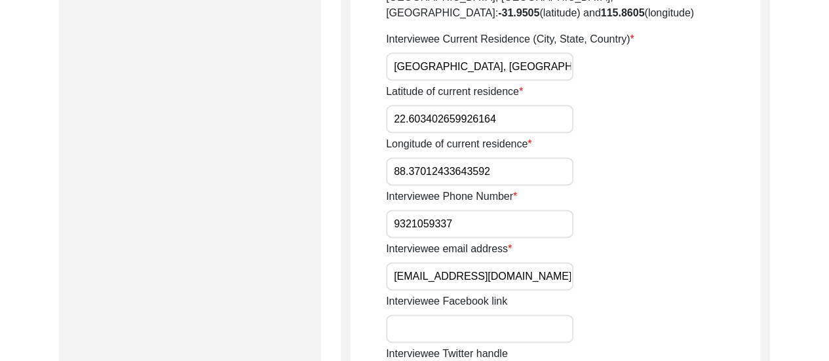
click at [701, 241] on div "Interviewee email address [EMAIL_ADDRESS][DOMAIN_NAME]" at bounding box center [573, 265] width 374 height 49
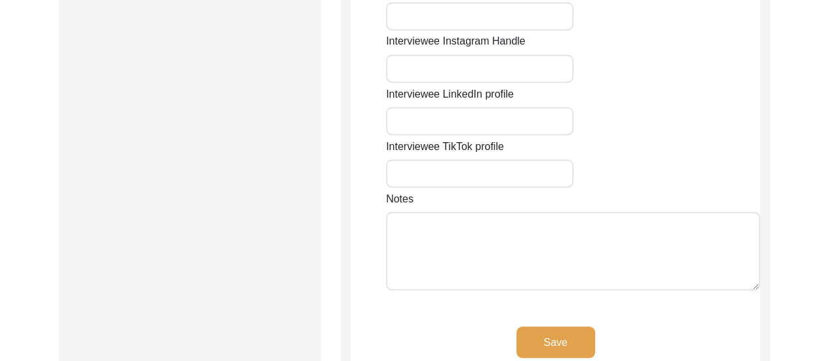
scroll to position [1153, 0]
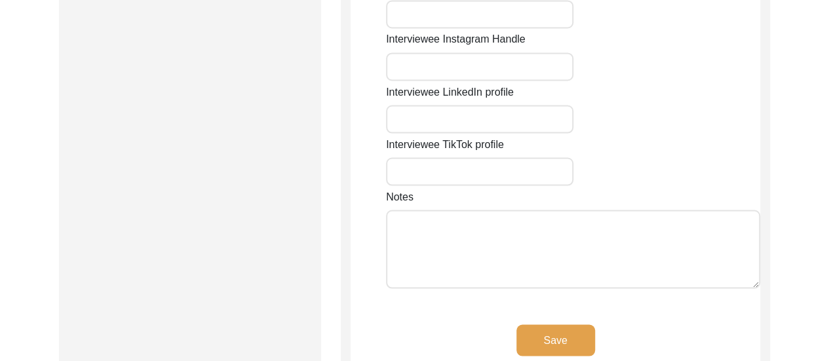
click at [558, 324] on button "Save" at bounding box center [555, 339] width 79 height 31
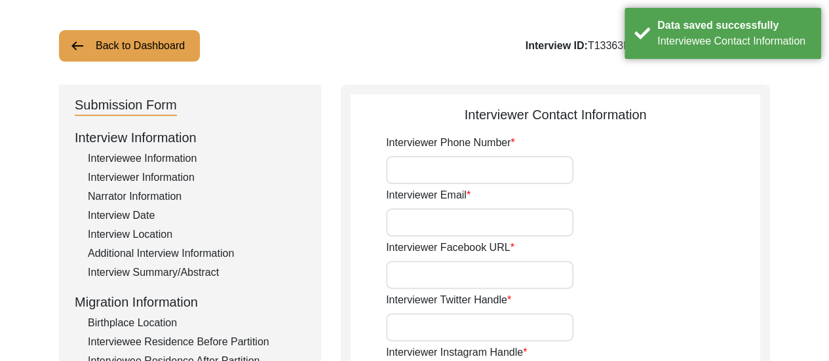
scroll to position [88, 0]
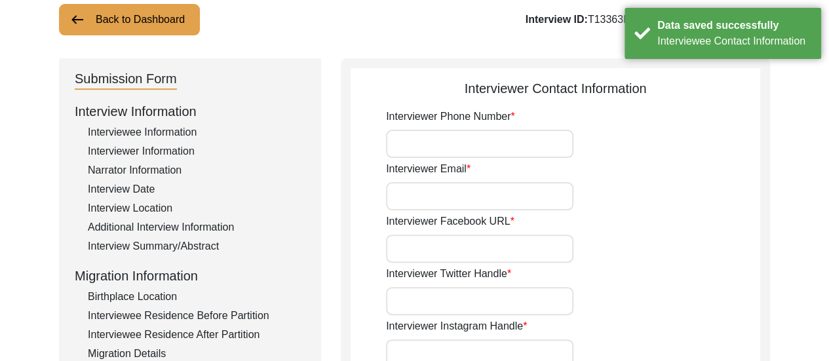
click at [461, 139] on input "Interviewer Phone Number" at bounding box center [479, 144] width 187 height 28
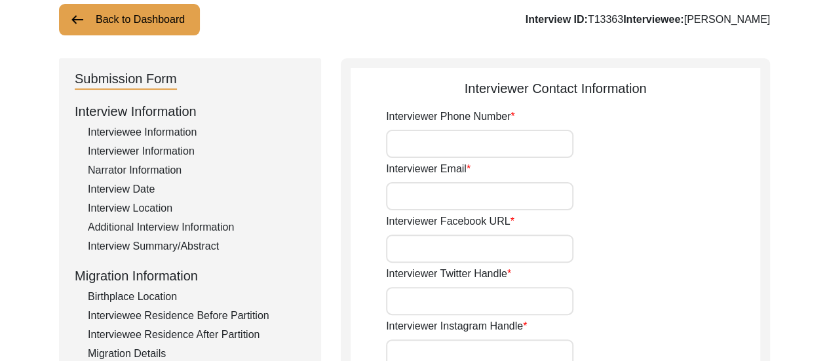
type input "8617280196"
drag, startPoint x: 474, startPoint y: 193, endPoint x: 485, endPoint y: 232, distance: 40.1
type input "[EMAIL_ADDRESS][DOMAIN_NAME]"
click at [484, 260] on input "Interviewer Facebook URL" at bounding box center [479, 249] width 187 height 28
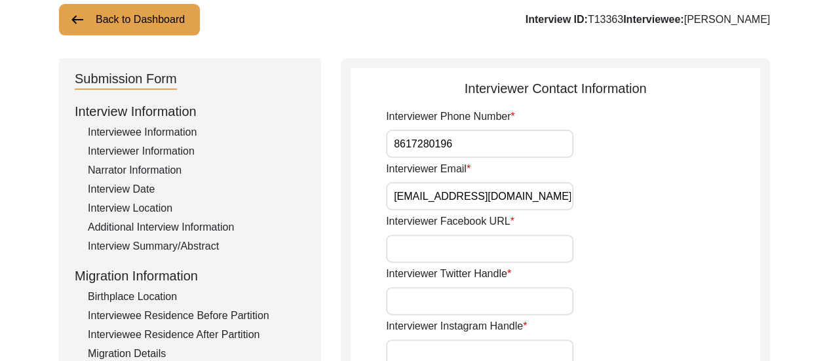
type input "n/a"
click at [486, 311] on input "Interviewer Twitter Handle" at bounding box center [479, 301] width 187 height 28
type input "n/a"
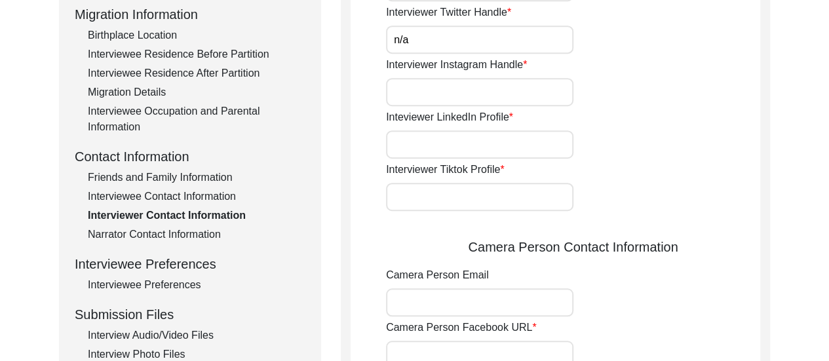
scroll to position [360, 0]
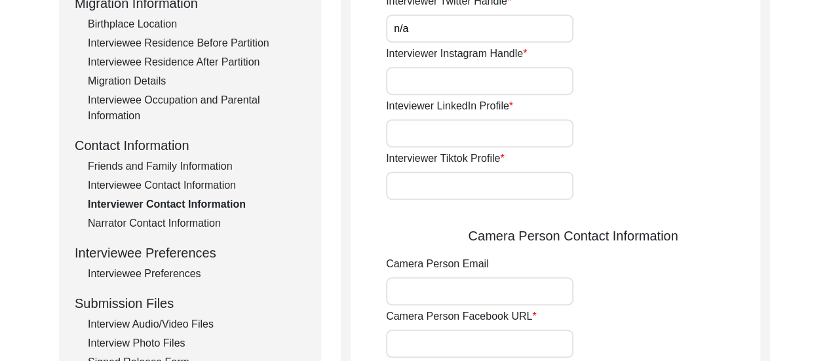
click at [494, 87] on input "Interviewer Instagram Handle" at bounding box center [479, 81] width 187 height 28
type input "[URL][DOMAIN_NAME]"
click at [484, 137] on input "Inteviewer LinkedIn Profile" at bounding box center [479, 133] width 187 height 28
type input "[URL][DOMAIN_NAME][PERSON_NAME]"
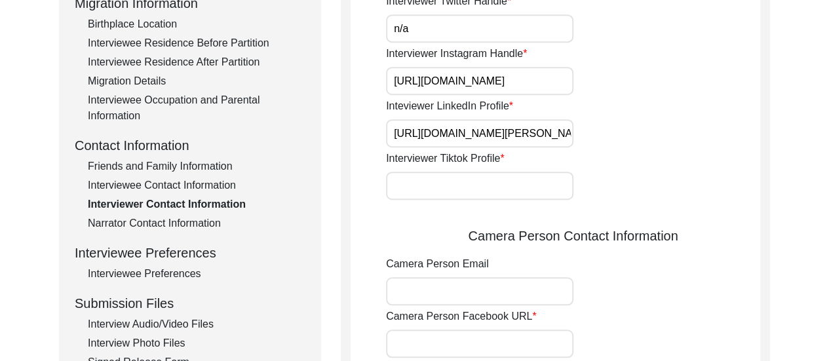
click at [501, 183] on input "Interviewer Tiktok Profile" at bounding box center [479, 186] width 187 height 28
type input "n/a"
click at [487, 297] on input "Camera Person Email" at bounding box center [479, 291] width 187 height 28
type input "[EMAIL_ADDRESS][DOMAIN_NAME]"
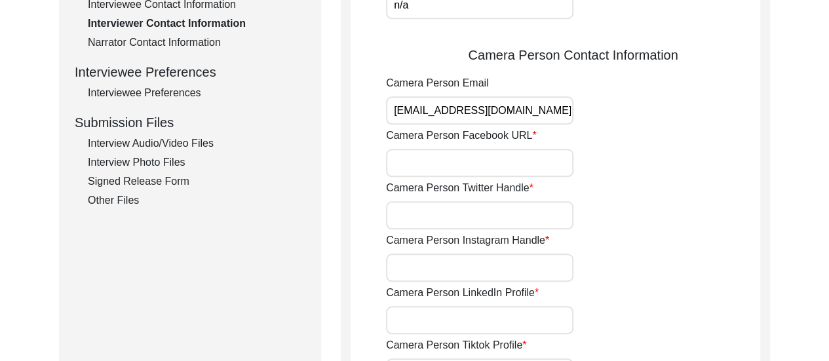
scroll to position [570, 0]
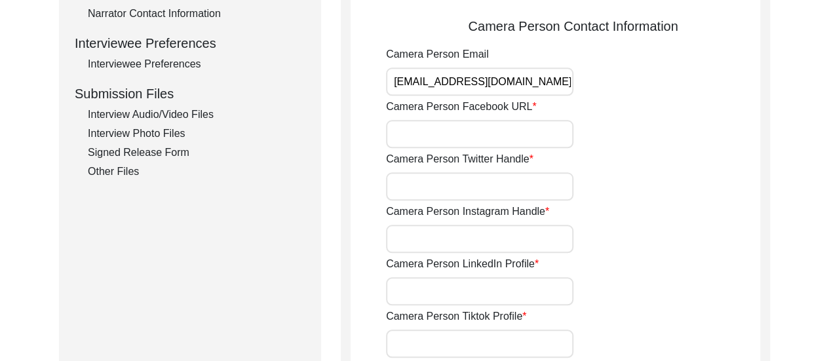
drag, startPoint x: 501, startPoint y: 130, endPoint x: 506, endPoint y: 182, distance: 52.0
click at [506, 182] on div "Interviewer Phone Number [PHONE_NUMBER] Interviewer Email [EMAIL_ADDRESS][DOMAI…" at bounding box center [573, 19] width 374 height 784
type input "n/a"
click at [488, 193] on input "Camera Person Twitter Handle" at bounding box center [479, 186] width 187 height 28
type input "n/a"
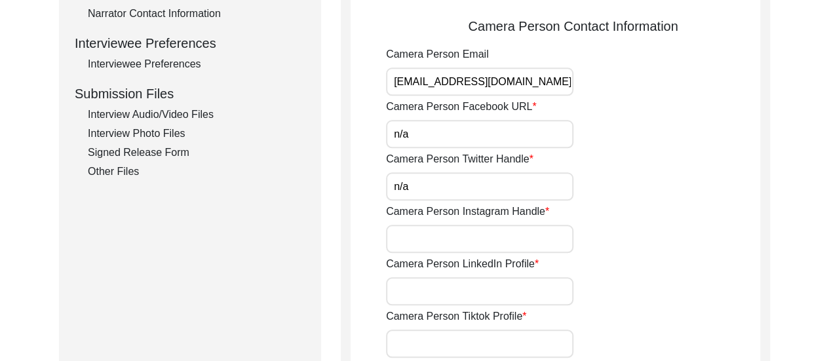
click at [486, 243] on input "Camera Person Instagram Handle" at bounding box center [479, 239] width 187 height 28
type input "[URL][DOMAIN_NAME]"
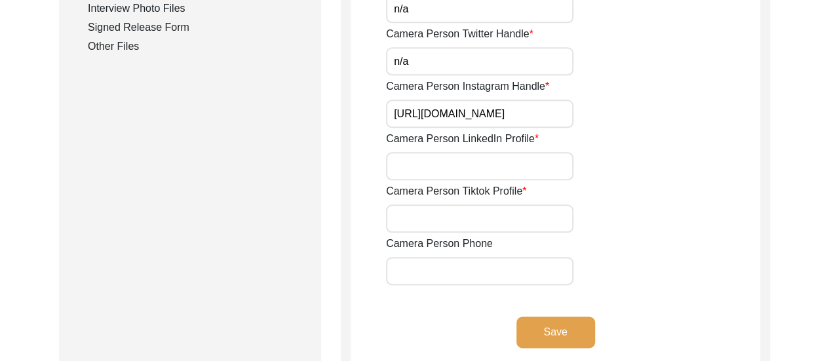
scroll to position [697, 0]
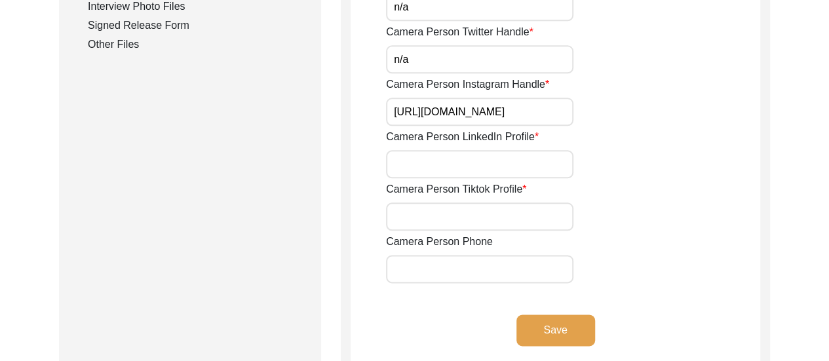
drag, startPoint x: 540, startPoint y: 168, endPoint x: 523, endPoint y: 218, distance: 52.0
type input "[URL][DOMAIN_NAME][PERSON_NAME]"
click at [485, 225] on input "Camera Person Tiktok Profile" at bounding box center [479, 216] width 187 height 28
type input "n/a"
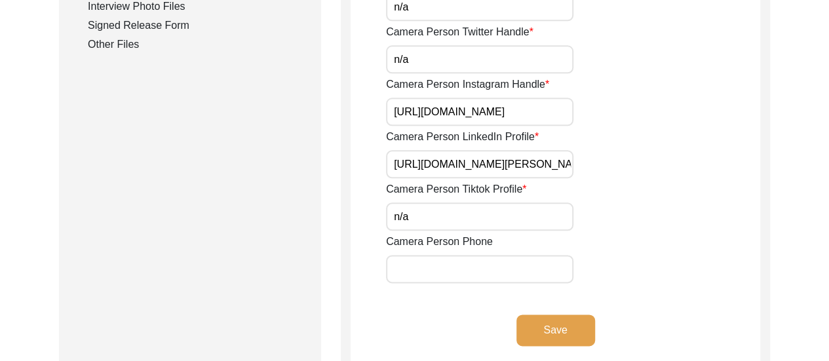
click at [490, 269] on input "Camera Person Phone" at bounding box center [479, 269] width 187 height 28
type input "8617280196"
click at [550, 332] on button "Save" at bounding box center [555, 330] width 79 height 31
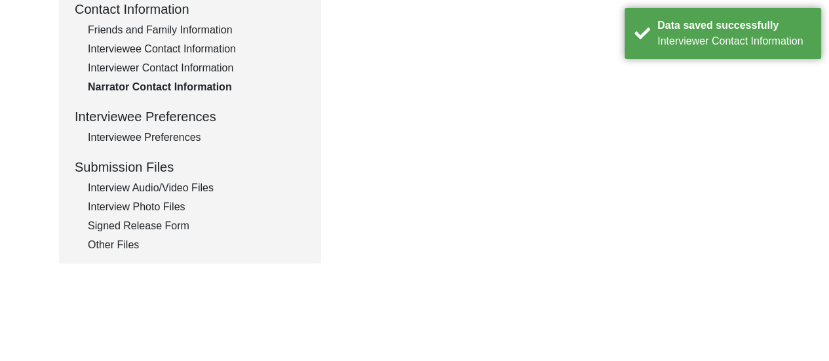
scroll to position [498, 0]
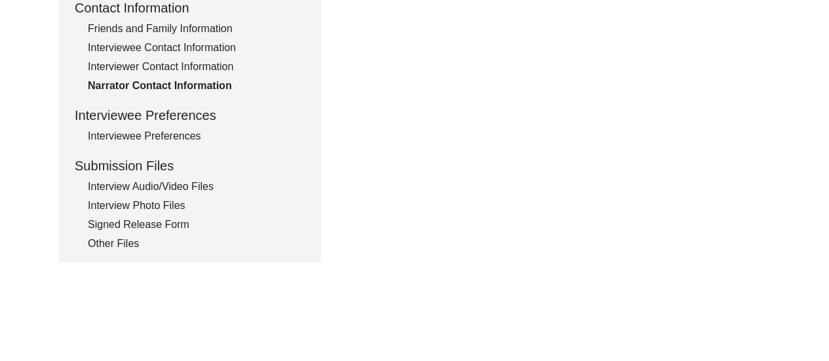
click at [173, 141] on div "Interviewee Preferences" at bounding box center [197, 136] width 218 height 16
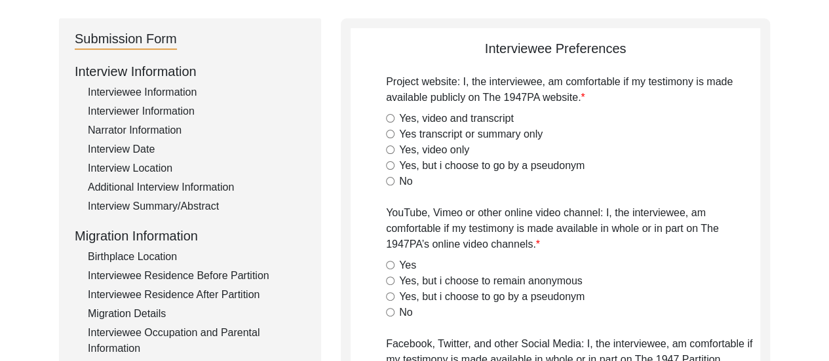
scroll to position [131, 0]
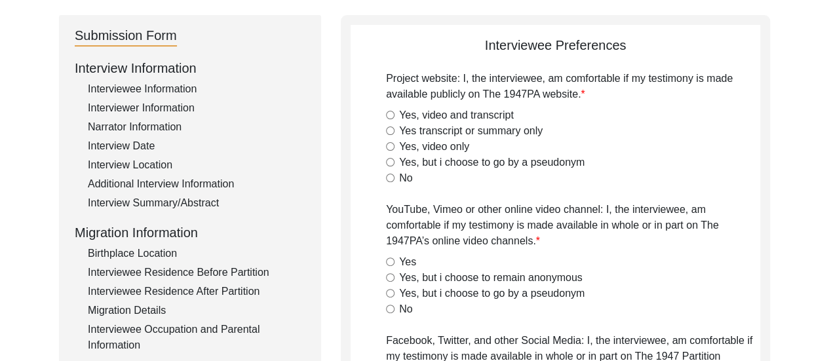
click at [602, 145] on div "Yes, video only" at bounding box center [573, 147] width 374 height 16
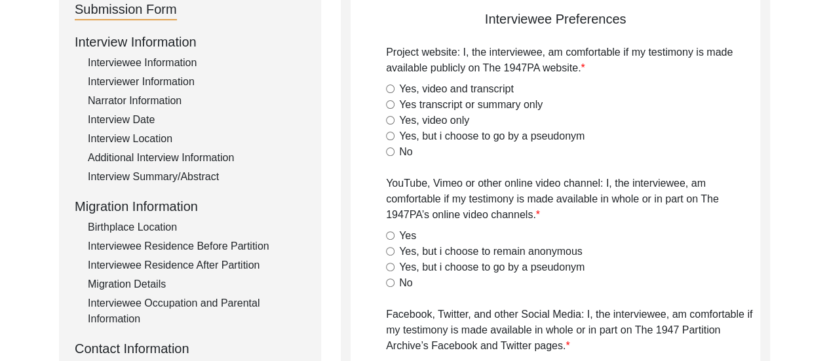
click at [392, 88] on input "Yes, video and transcript" at bounding box center [390, 89] width 9 height 9
radio input "true"
click at [684, 136] on div "Yes, but i choose to go by a pseudonym" at bounding box center [573, 136] width 374 height 16
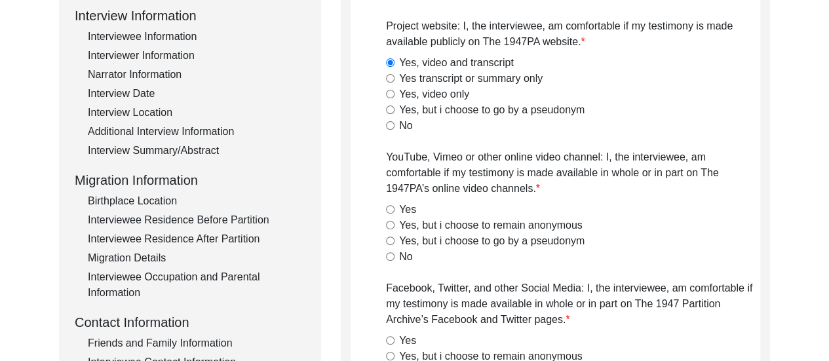
scroll to position [210, 0]
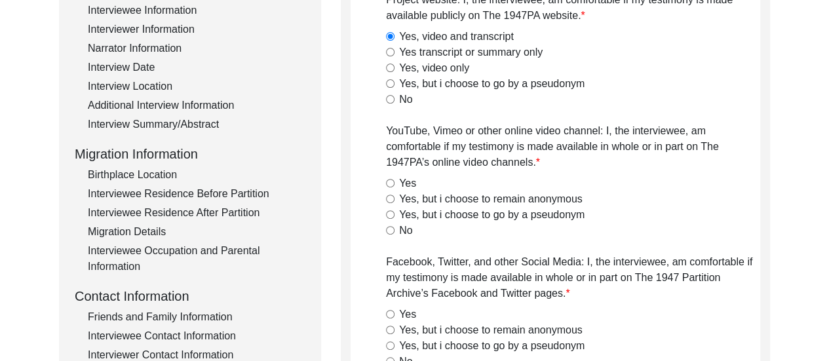
click at [389, 201] on input "Yes, but i choose to remain anonymous" at bounding box center [390, 199] width 9 height 9
radio input "true"
click at [702, 212] on div "Yes, but i choose to go by a pseudonym" at bounding box center [573, 215] width 374 height 16
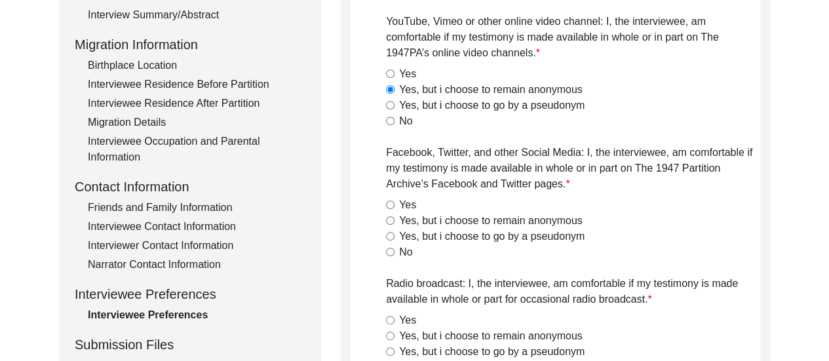
scroll to position [341, 0]
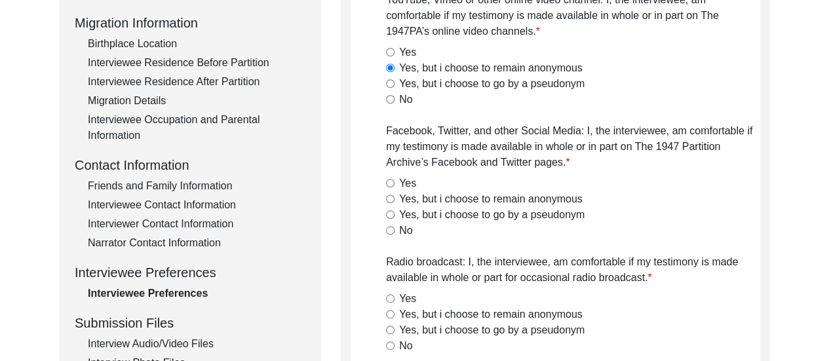
click at [389, 196] on input "Yes, but i choose to remain anonymous" at bounding box center [390, 199] width 9 height 9
radio input "true"
click at [389, 311] on input "Yes, but i choose to remain anonymous" at bounding box center [390, 314] width 9 height 9
radio input "true"
click at [686, 219] on div "Yes, but i choose to go by a pseudonym" at bounding box center [573, 215] width 374 height 16
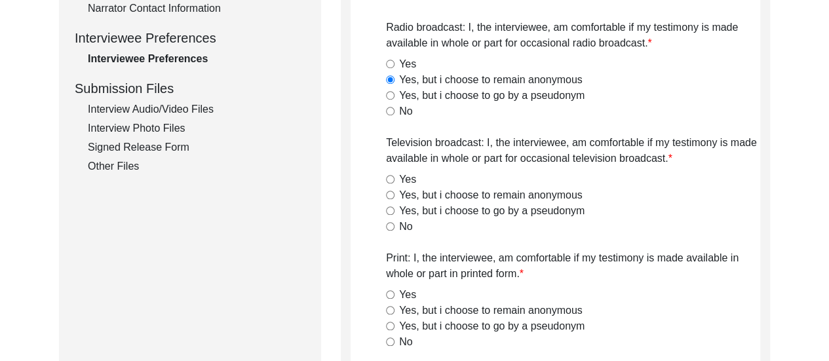
scroll to position [577, 0]
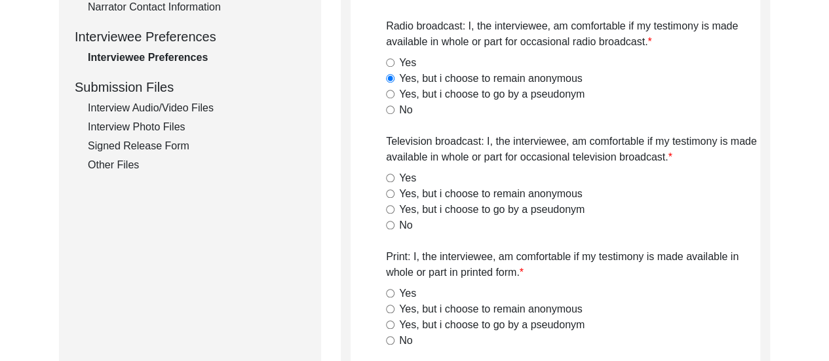
click at [396, 191] on div "Yes, but i choose to remain anonymous" at bounding box center [573, 194] width 374 height 16
click at [393, 192] on input "Yes, but i choose to remain anonymous" at bounding box center [390, 193] width 9 height 9
radio input "true"
click at [659, 188] on div "Yes, but i choose to remain anonymous" at bounding box center [573, 194] width 374 height 16
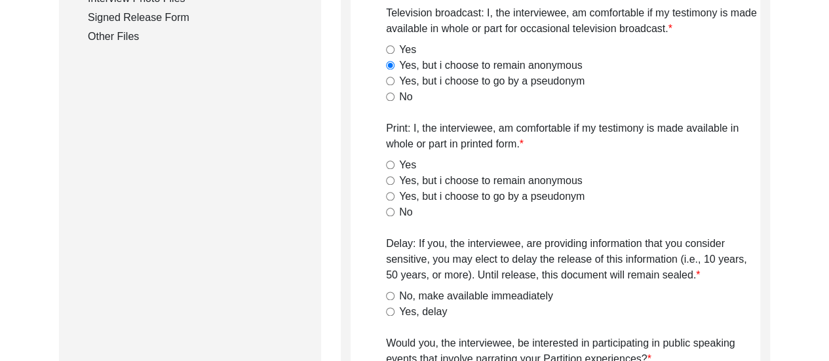
scroll to position [708, 0]
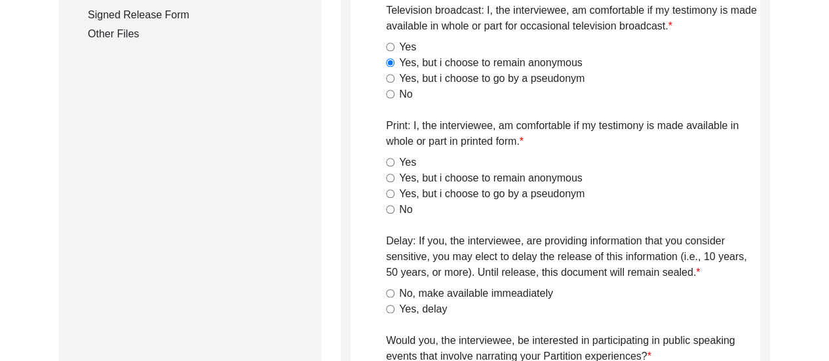
click at [389, 178] on input "Yes, but i choose to remain anonymous" at bounding box center [390, 178] width 9 height 9
radio input "true"
click at [656, 191] on div "Yes, but i choose to go by a pseudonym" at bounding box center [573, 194] width 374 height 16
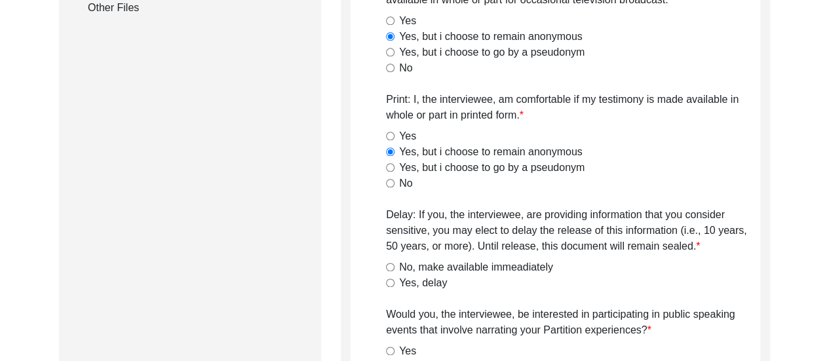
scroll to position [760, 0]
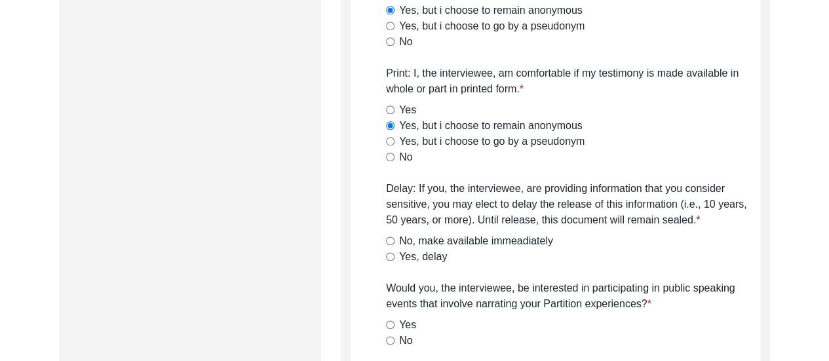
click at [392, 243] on input "No, make available immeadiately" at bounding box center [390, 241] width 9 height 9
radio input "true"
click at [593, 247] on div "No, make available immeadiately" at bounding box center [573, 241] width 374 height 16
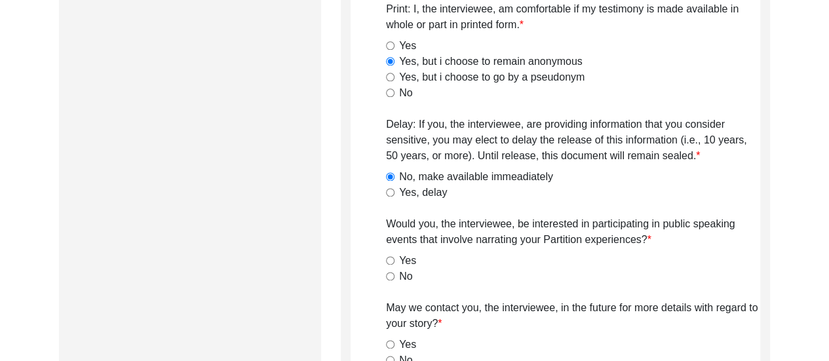
scroll to position [865, 0]
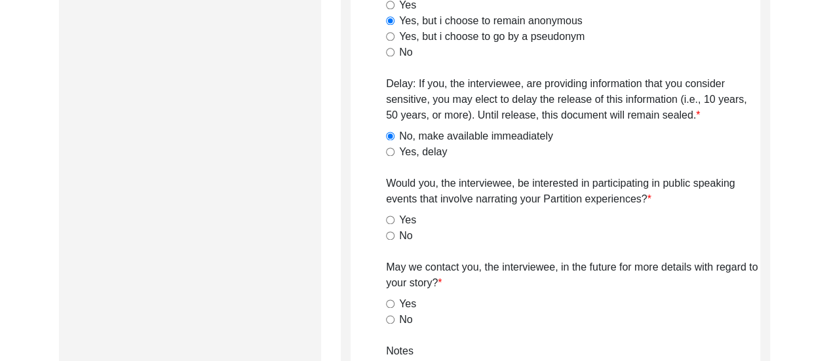
click at [386, 149] on input "Yes, delay" at bounding box center [390, 151] width 9 height 9
radio input "true"
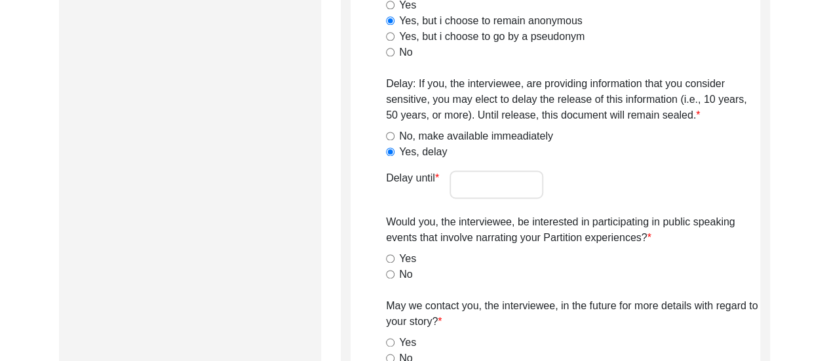
click at [389, 136] on input "No, make available immeadiately" at bounding box center [390, 136] width 9 height 9
radio input "true"
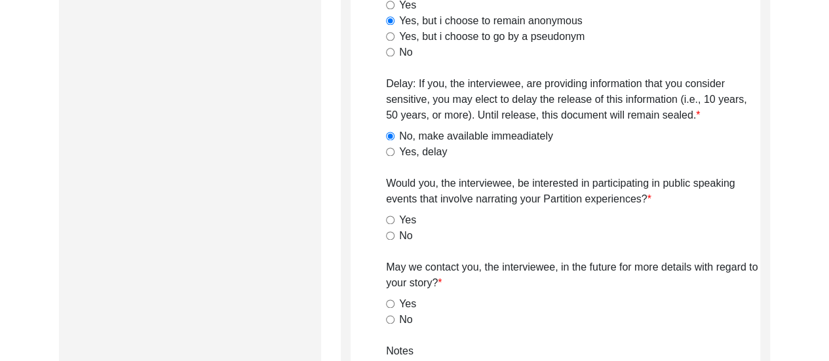
click at [391, 235] on input "No" at bounding box center [390, 235] width 9 height 9
radio input "true"
click at [388, 320] on input "No" at bounding box center [390, 319] width 9 height 9
radio input "true"
click at [519, 285] on label "May we contact you, the interviewee, in the future for more details with regard…" at bounding box center [573, 274] width 374 height 31
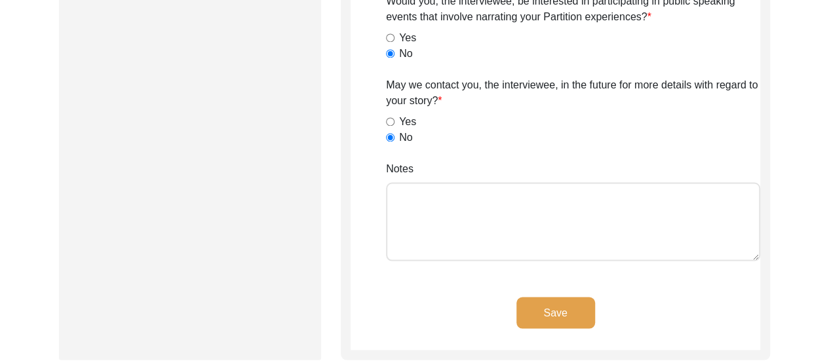
scroll to position [1048, 0]
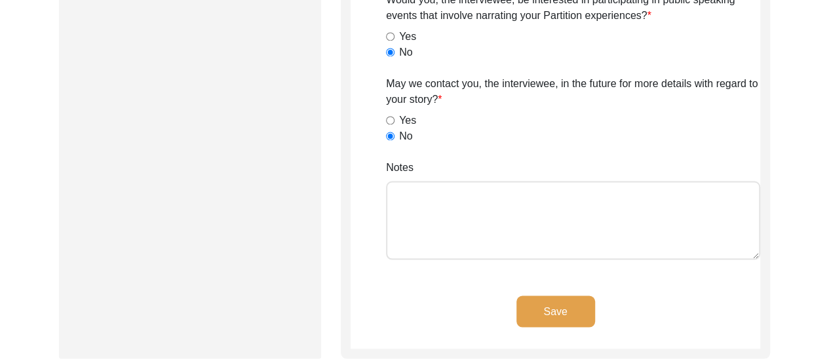
click at [541, 313] on button "Save" at bounding box center [555, 311] width 79 height 31
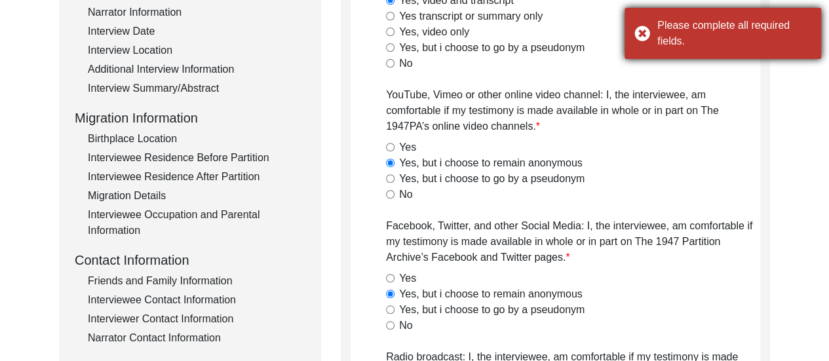
scroll to position [89, 0]
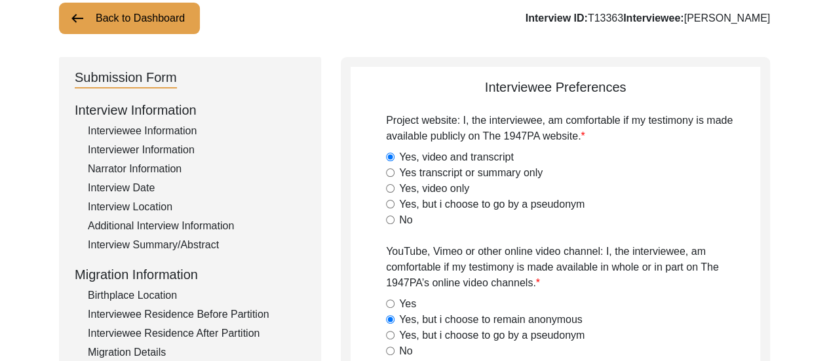
click at [647, 206] on div "Yes, but i choose to go by a pseudonym" at bounding box center [573, 205] width 374 height 16
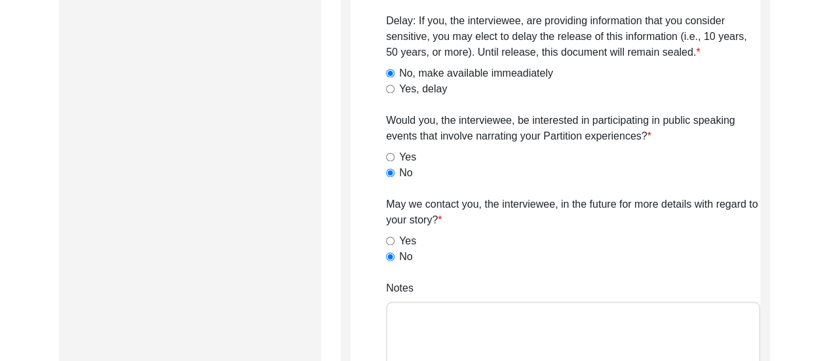
scroll to position [954, 0]
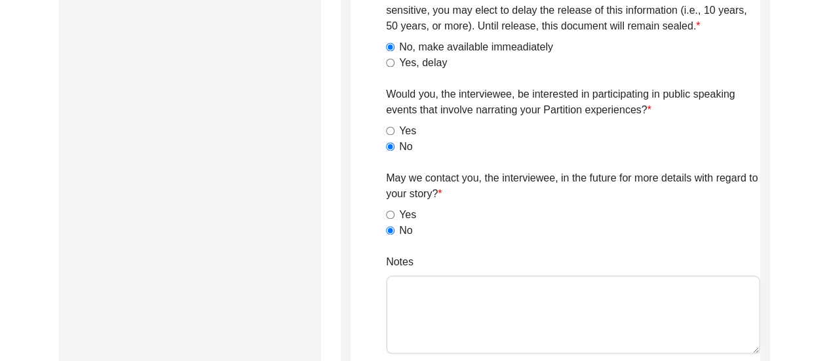
click at [399, 212] on label "Yes" at bounding box center [407, 215] width 17 height 16
click at [394, 212] on input "Yes" at bounding box center [390, 214] width 9 height 9
radio input "true"
click at [389, 230] on input "No" at bounding box center [390, 230] width 9 height 9
radio input "true"
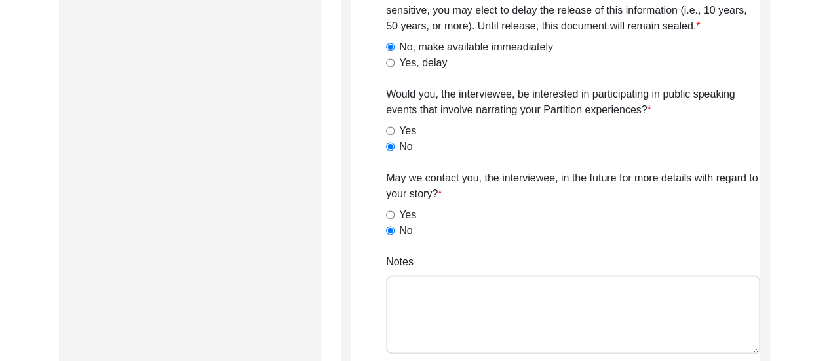
click at [484, 229] on div "No" at bounding box center [573, 231] width 374 height 16
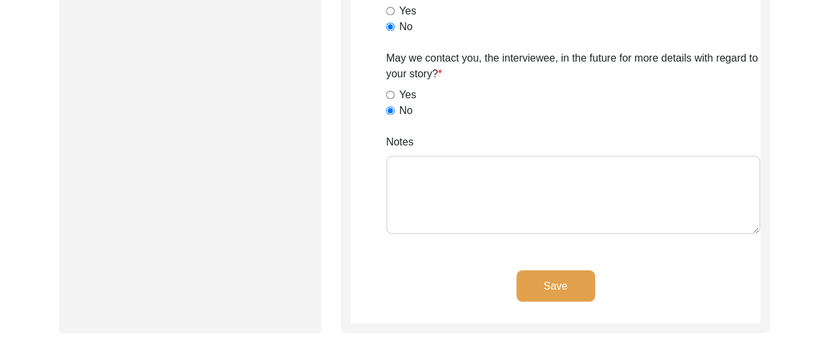
scroll to position [1085, 0]
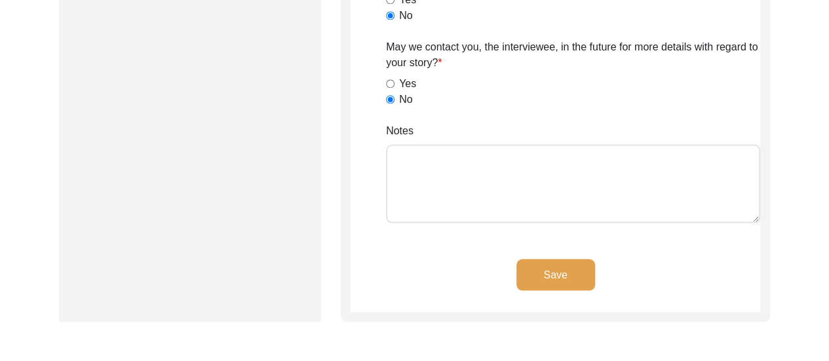
click at [557, 277] on button "Save" at bounding box center [555, 274] width 79 height 31
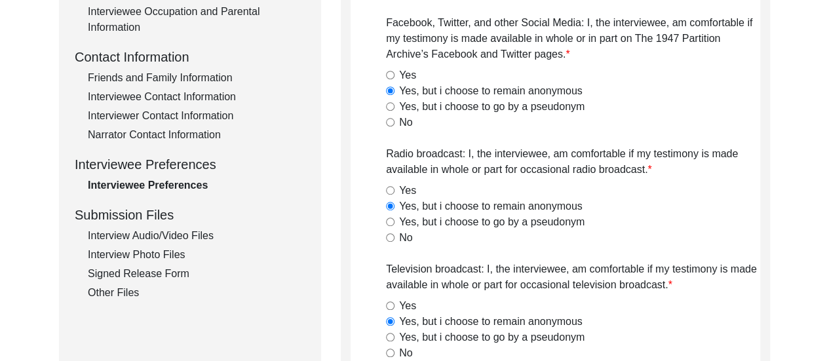
scroll to position [456, 0]
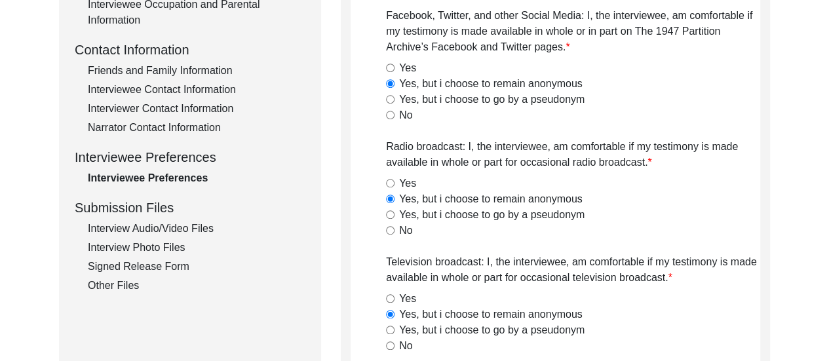
click at [161, 126] on div "Narrator Contact Information" at bounding box center [197, 128] width 218 height 16
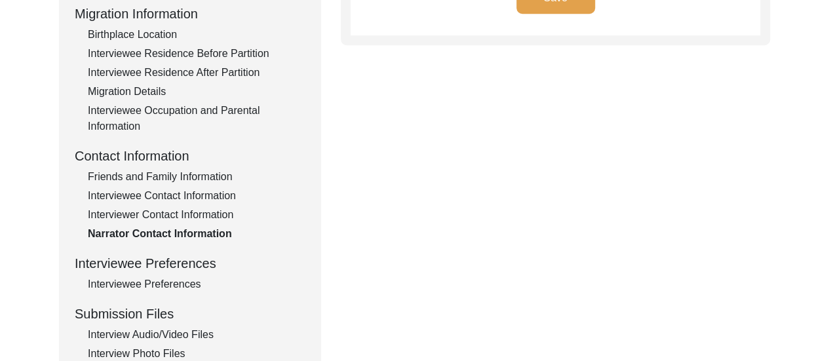
scroll to position [351, 0]
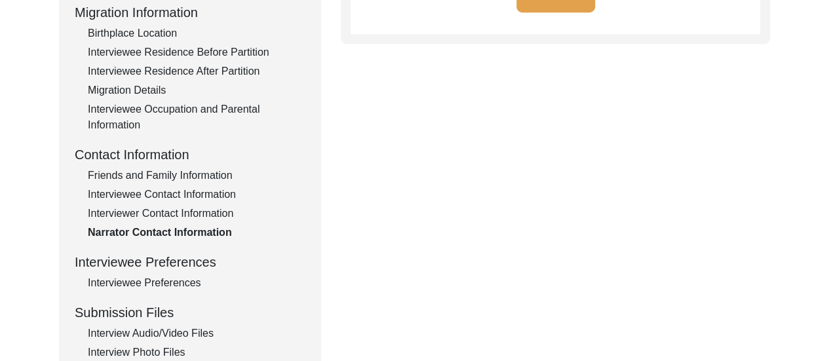
click at [161, 288] on div "Interviewee Preferences" at bounding box center [197, 283] width 218 height 16
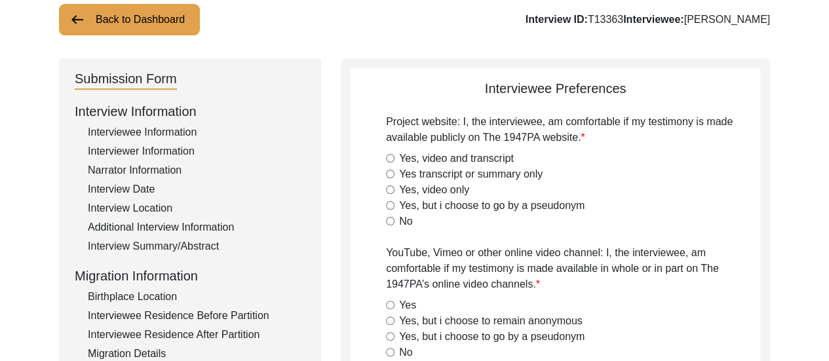
scroll to position [115, 0]
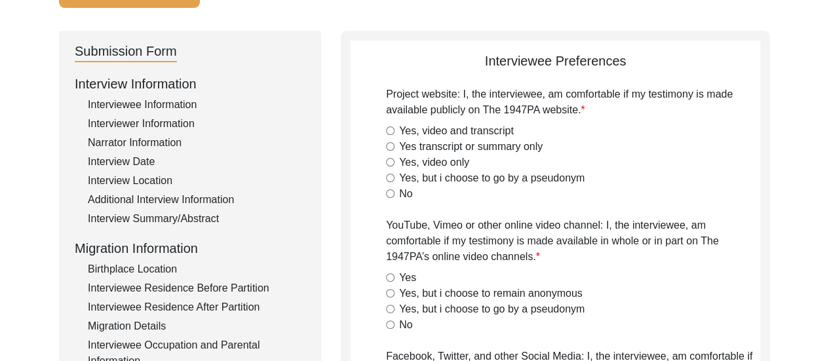
click at [391, 132] on input "Yes, video and transcript" at bounding box center [390, 130] width 9 height 9
radio input "true"
click at [586, 149] on div "Yes transcript or summary only" at bounding box center [573, 147] width 374 height 16
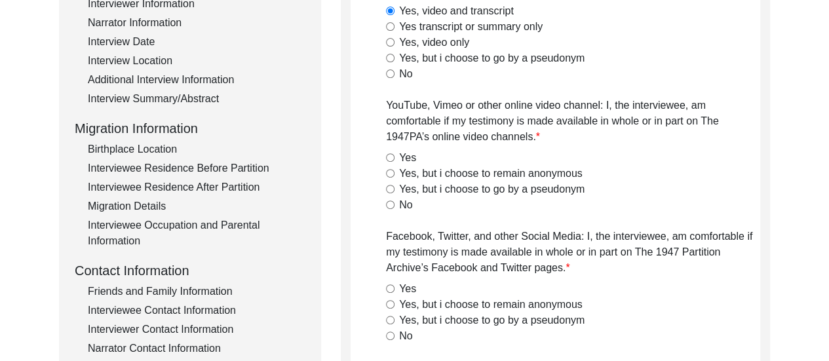
scroll to position [246, 0]
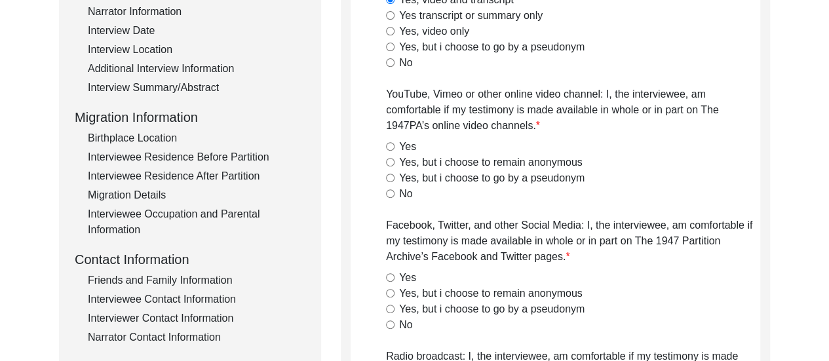
click at [393, 162] on input "Yes, but i choose to remain anonymous" at bounding box center [390, 162] width 9 height 9
radio input "true"
click at [638, 167] on div "Yes, but i choose to remain anonymous" at bounding box center [573, 163] width 374 height 16
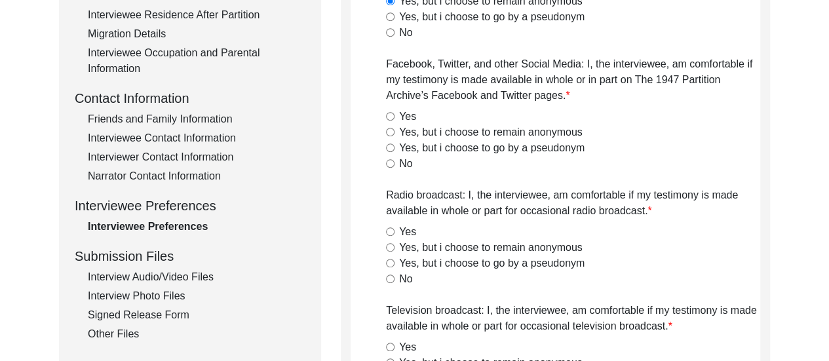
scroll to position [456, 0]
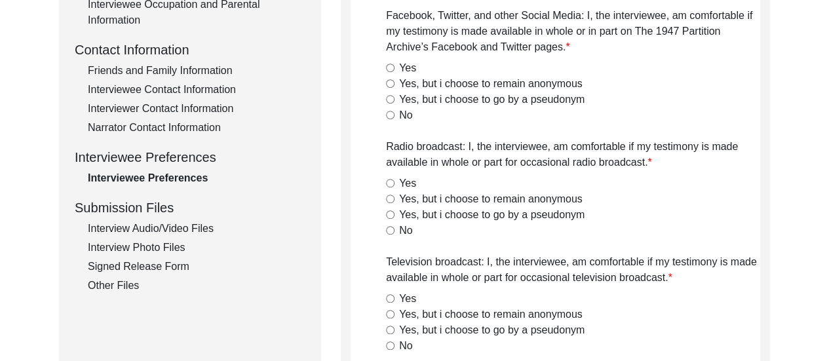
click at [389, 82] on input "Yes, but i choose to remain anonymous" at bounding box center [390, 83] width 9 height 9
radio input "true"
click at [389, 200] on input "Yes, but i choose to remain anonymous" at bounding box center [390, 199] width 9 height 9
radio input "true"
click at [635, 212] on div "Yes, but i choose to go by a pseudonym" at bounding box center [573, 215] width 374 height 16
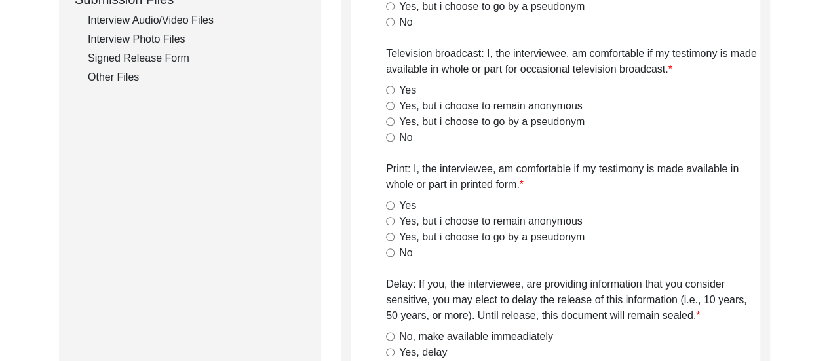
scroll to position [666, 0]
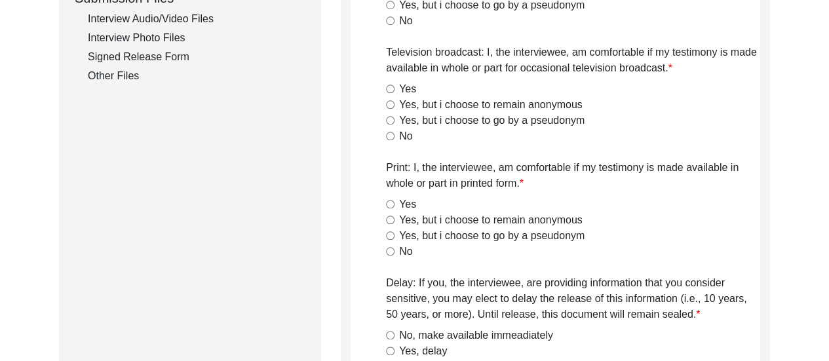
click at [391, 103] on input "Yes, but i choose to remain anonymous" at bounding box center [390, 104] width 9 height 9
radio input "true"
click at [393, 222] on input "Yes, but i choose to remain anonymous" at bounding box center [390, 220] width 9 height 9
radio input "true"
click at [651, 231] on div "Yes, but i choose to go by a pseudonym" at bounding box center [573, 236] width 374 height 16
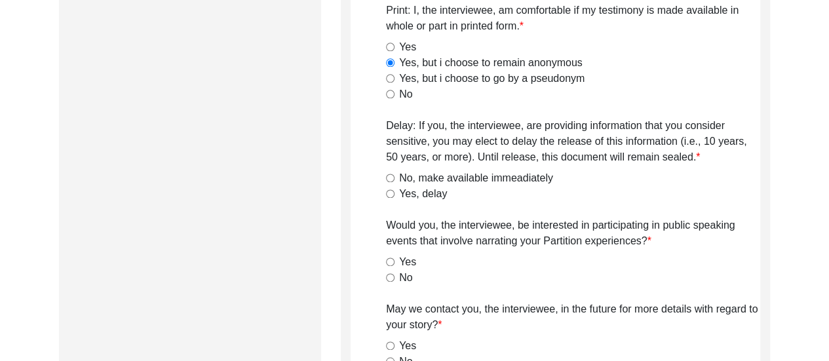
scroll to position [849, 0]
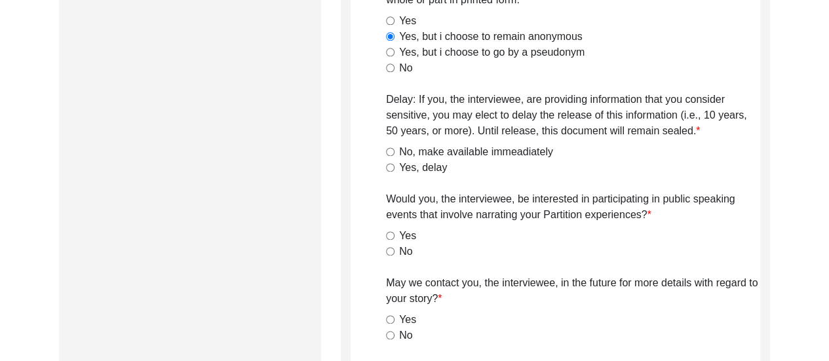
click at [390, 153] on input "No, make available immeadiately" at bounding box center [390, 151] width 9 height 9
radio input "true"
click at [390, 253] on input "No" at bounding box center [390, 251] width 9 height 9
radio input "true"
click at [390, 334] on input "No" at bounding box center [390, 335] width 9 height 9
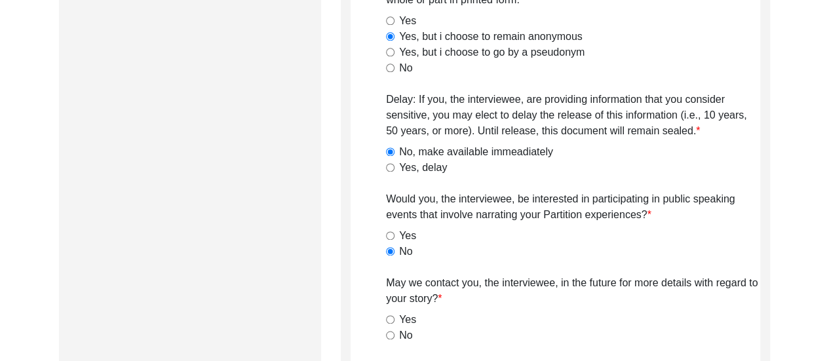
radio input "true"
click at [516, 320] on div "Yes" at bounding box center [573, 320] width 374 height 16
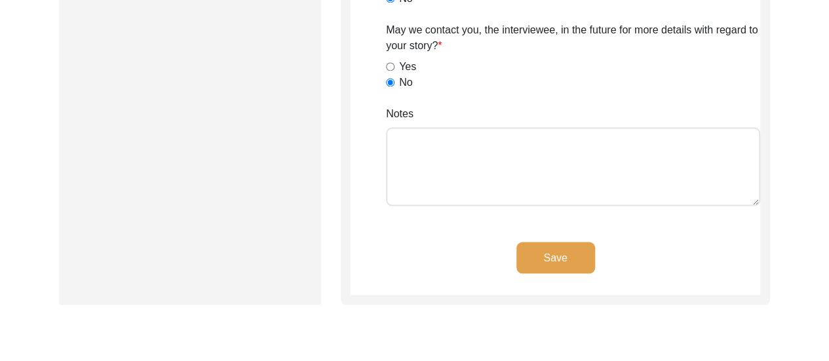
scroll to position [1111, 0]
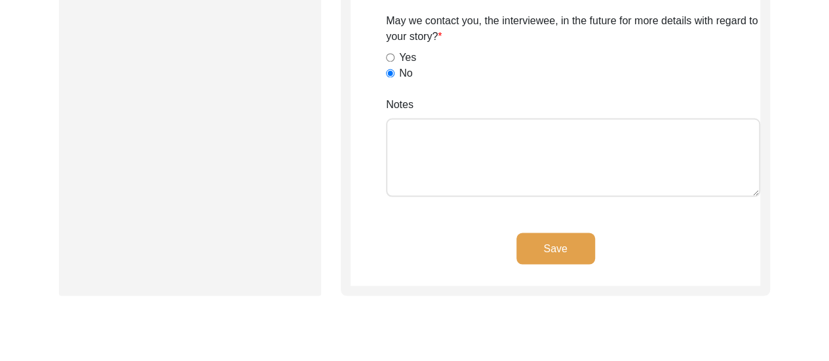
click at [566, 242] on button "Save" at bounding box center [555, 248] width 79 height 31
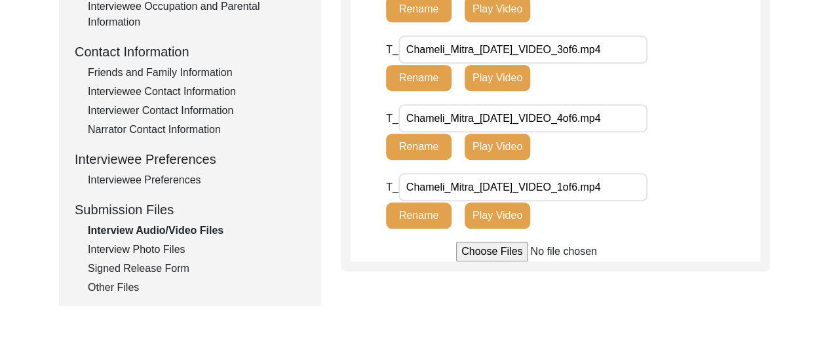
scroll to position [455, 0]
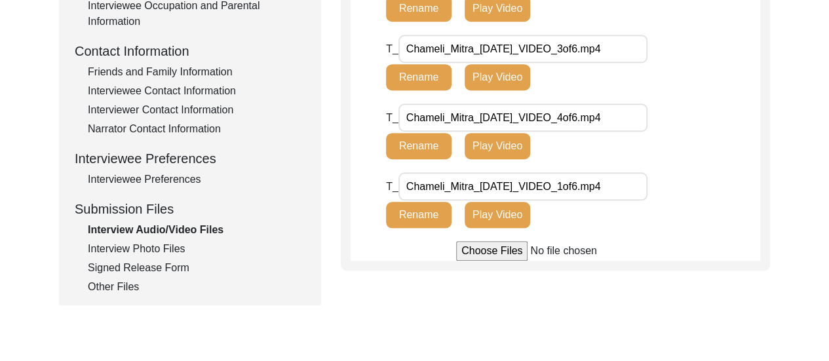
click at [169, 253] on div "Interview Photo Files" at bounding box center [197, 249] width 218 height 16
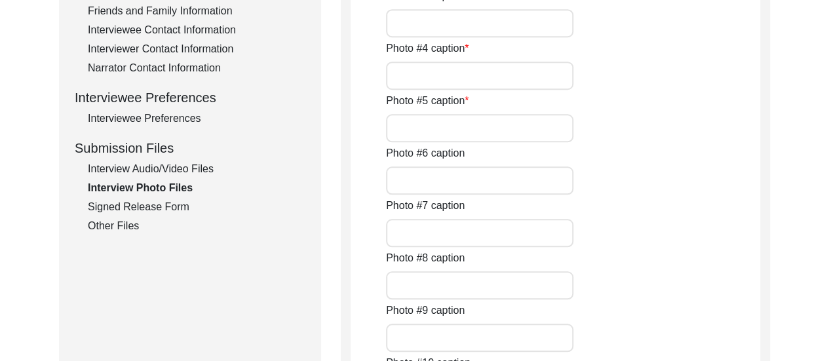
scroll to position [507, 0]
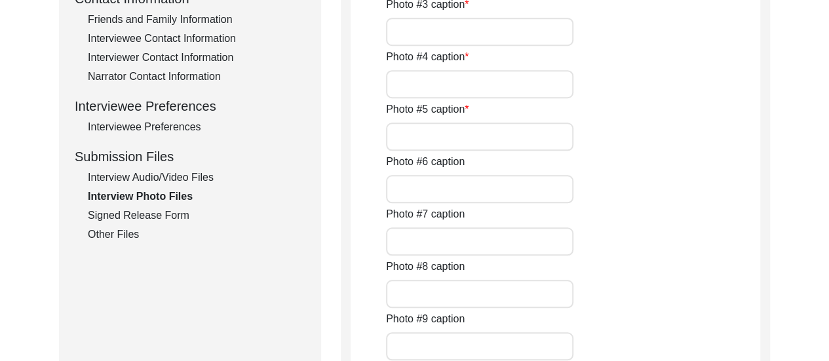
click at [606, 196] on div "Photo #6 caption" at bounding box center [573, 178] width 374 height 49
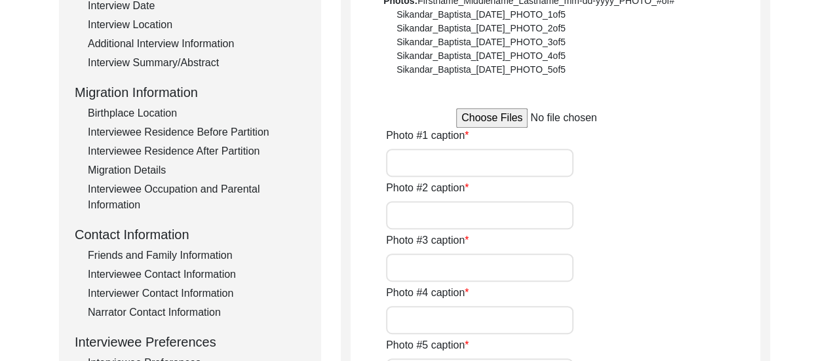
scroll to position [245, 0]
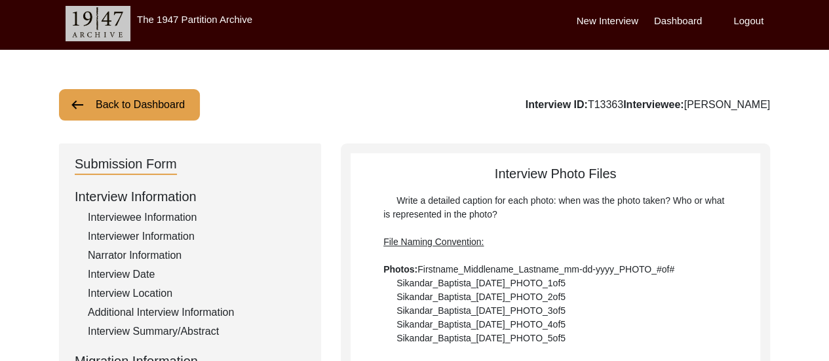
scroll to position [0, 0]
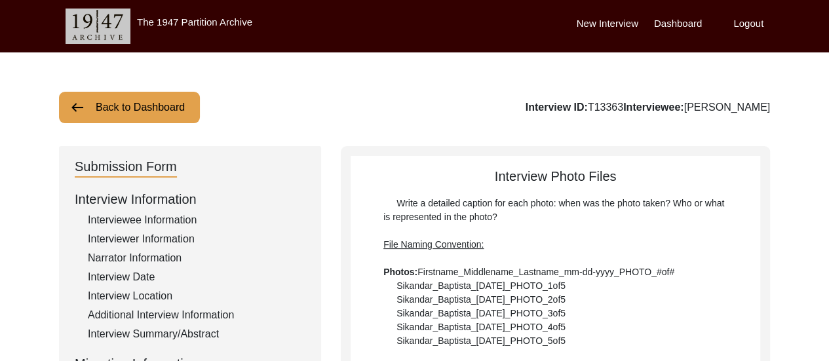
click at [740, 26] on label "Logout" at bounding box center [748, 23] width 30 height 15
